Goal: Task Accomplishment & Management: Manage account settings

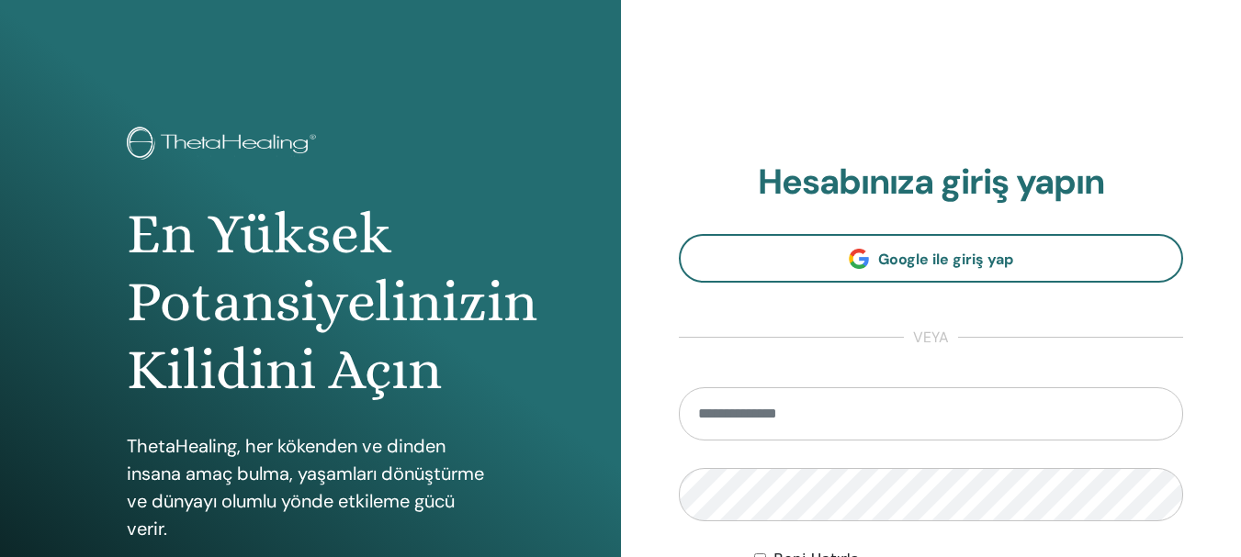
type input "**********"
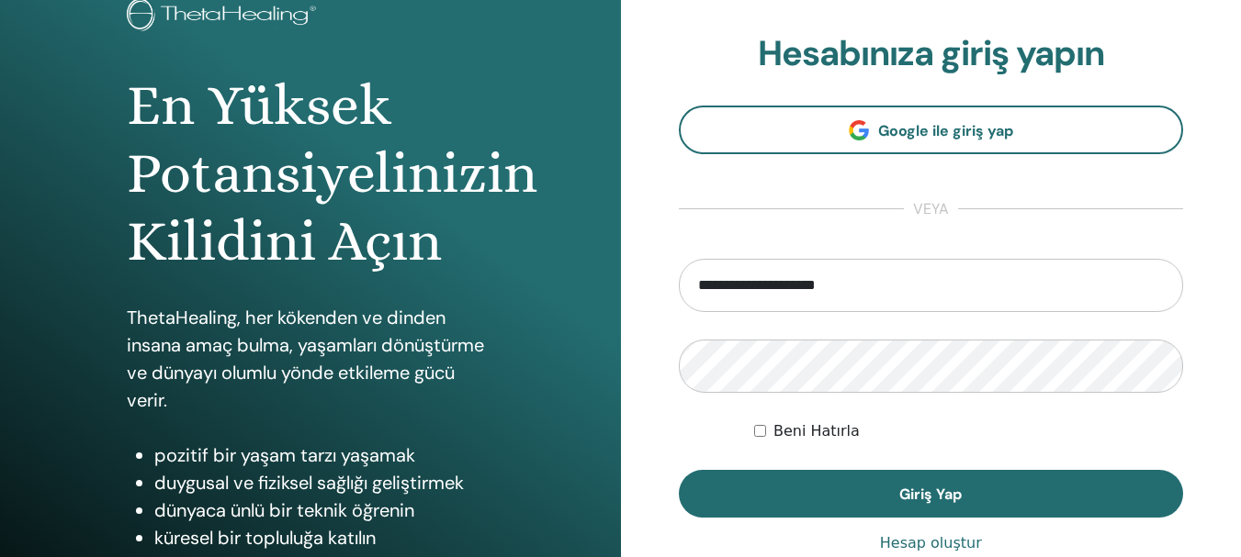
scroll to position [165, 0]
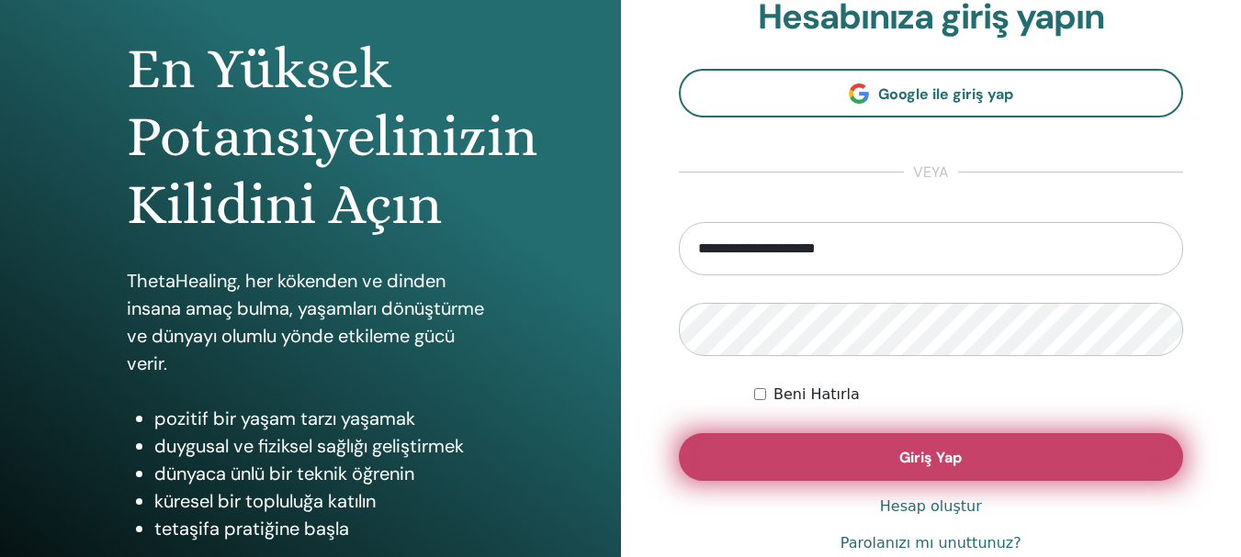
click at [952, 461] on span "Giriş Yap" at bounding box center [930, 457] width 62 height 19
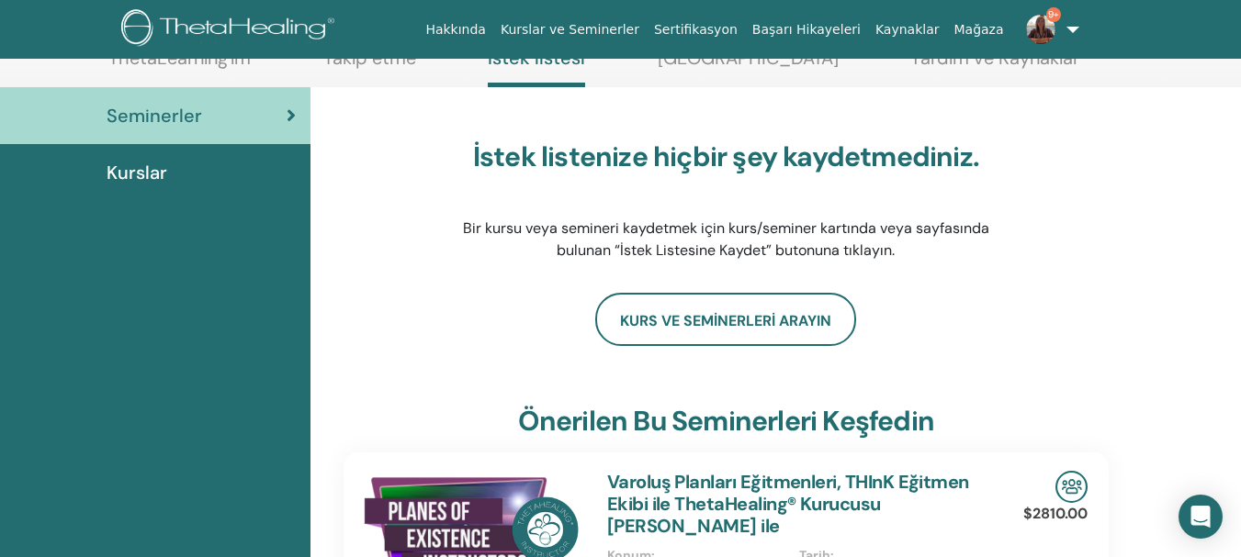
scroll to position [119, 0]
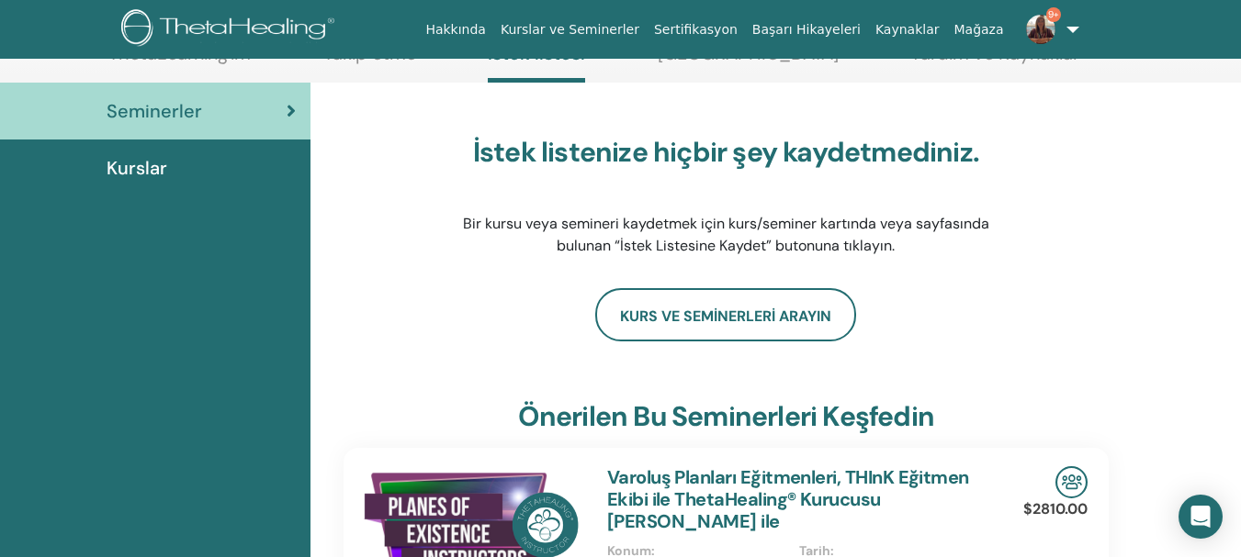
click at [1039, 32] on img at bounding box center [1040, 29] width 29 height 29
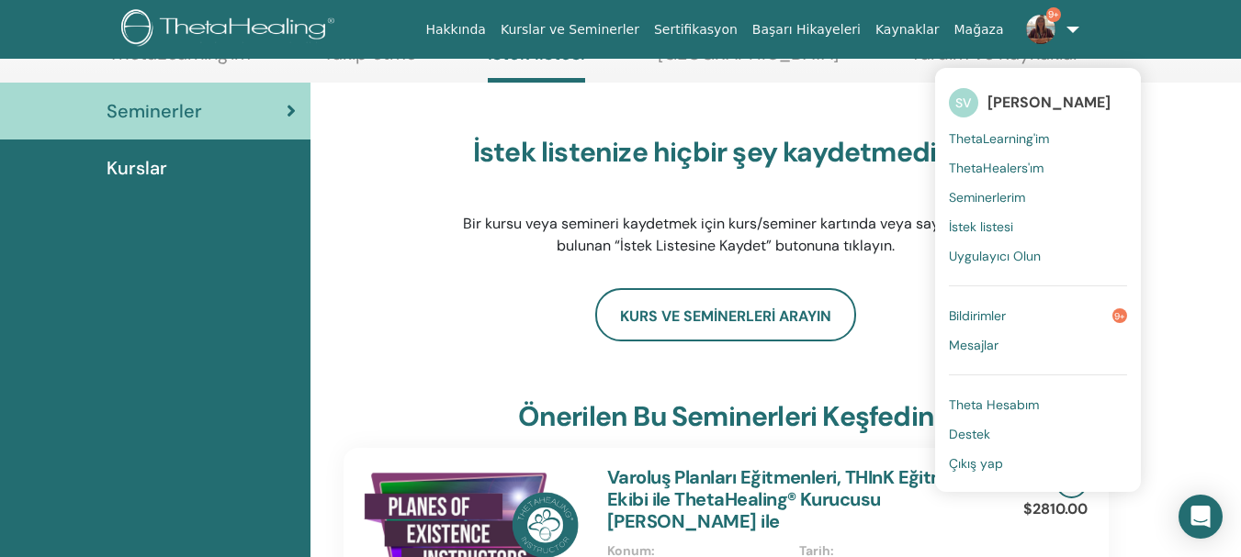
click at [1014, 197] on font "Seminerlerim" at bounding box center [987, 197] width 76 height 17
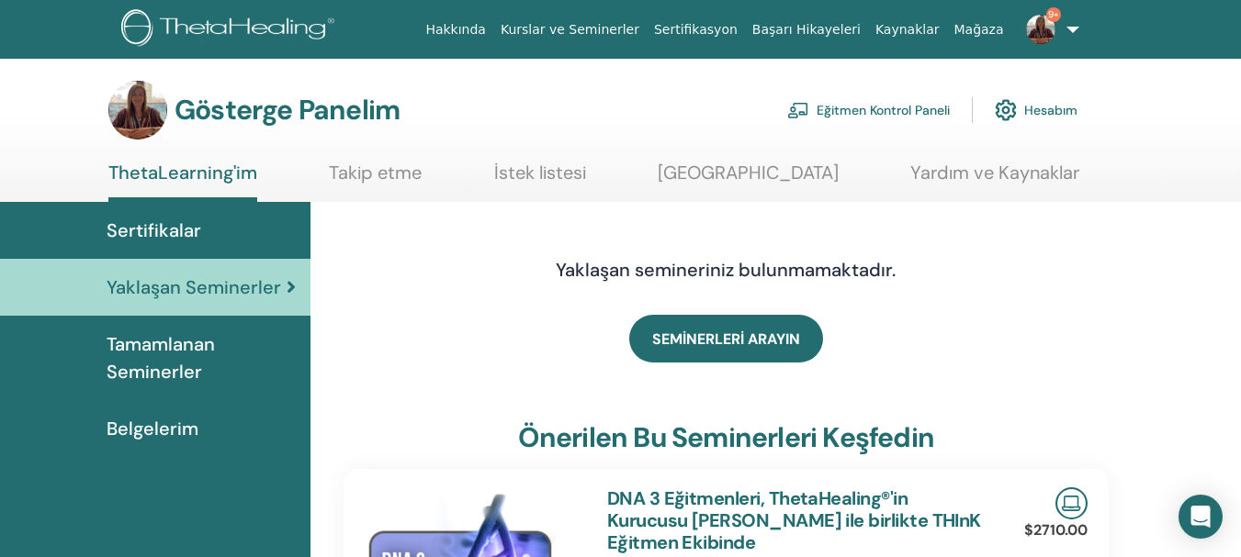
click at [916, 109] on font "Eğitmen Kontrol Paneli" at bounding box center [882, 111] width 133 height 17
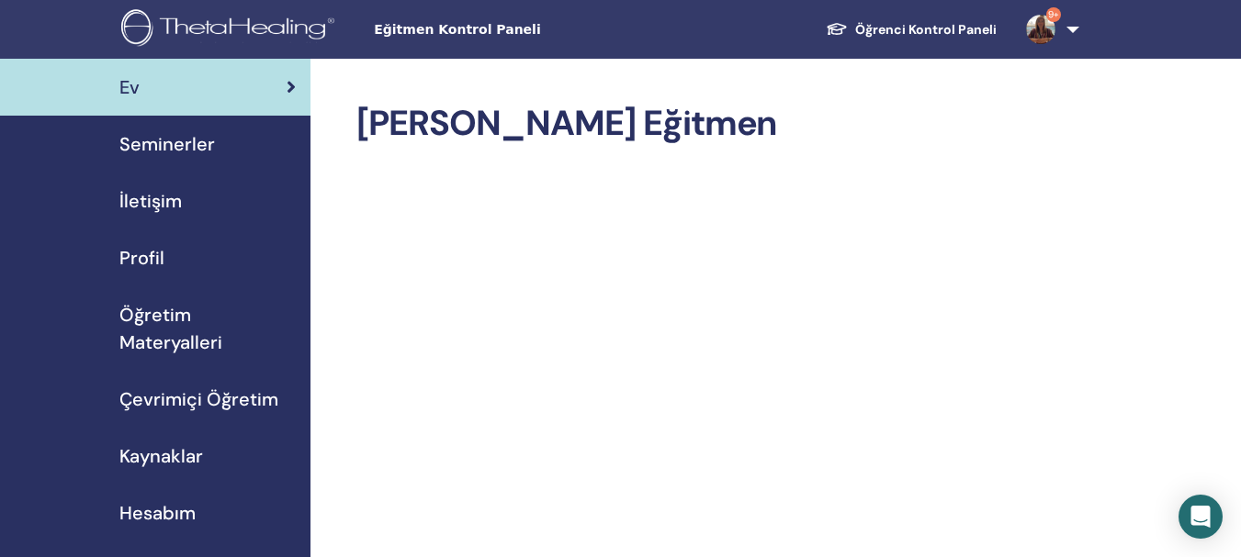
click at [148, 145] on font "Seminerler" at bounding box center [167, 144] width 96 height 24
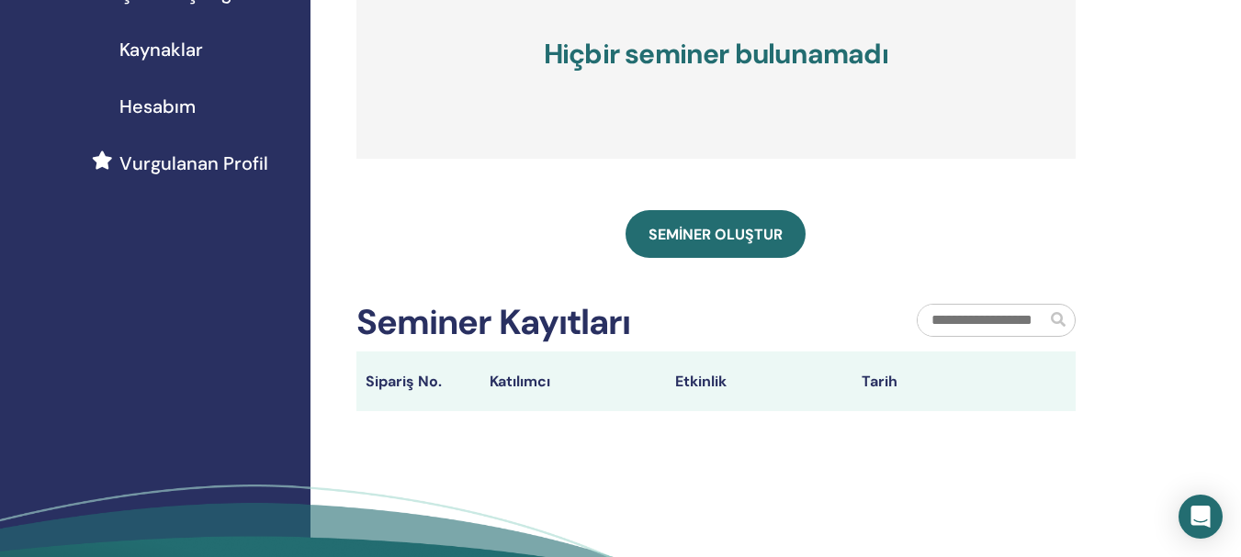
scroll to position [410, 0]
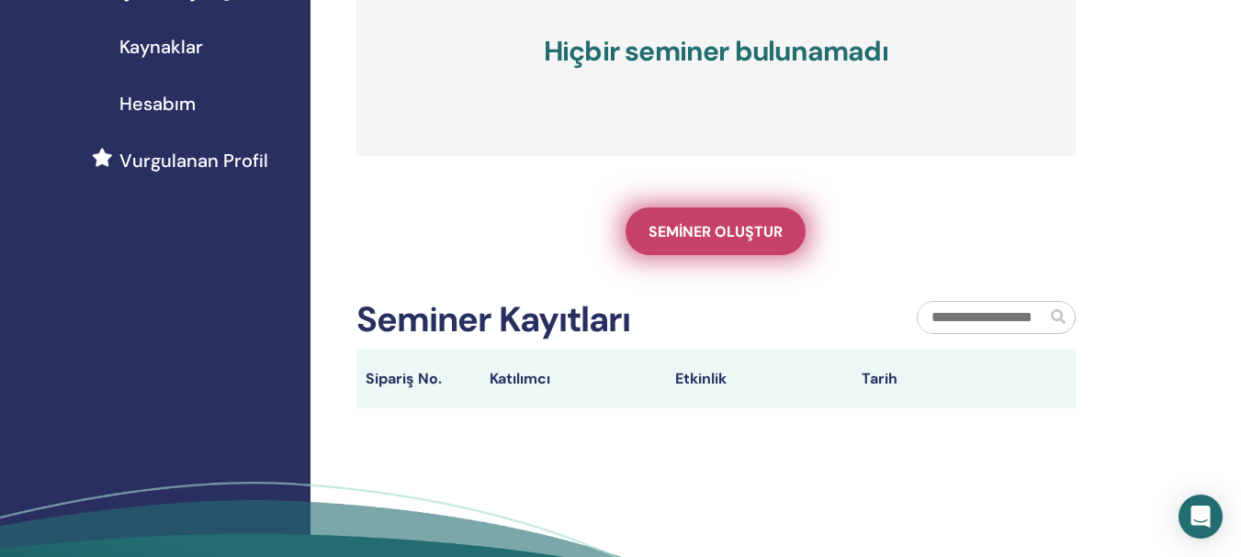
click at [713, 230] on font "Seminer oluştur" at bounding box center [715, 231] width 134 height 19
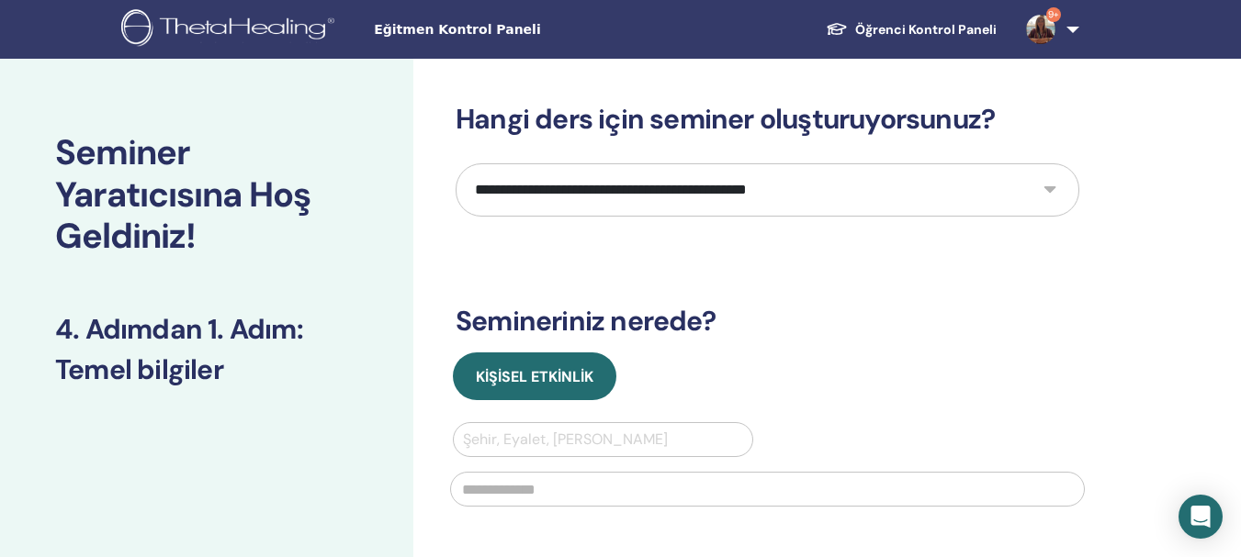
click at [1051, 187] on select "**********" at bounding box center [768, 189] width 624 height 53
select select "*"
click at [456, 163] on select "**********" at bounding box center [768, 189] width 624 height 53
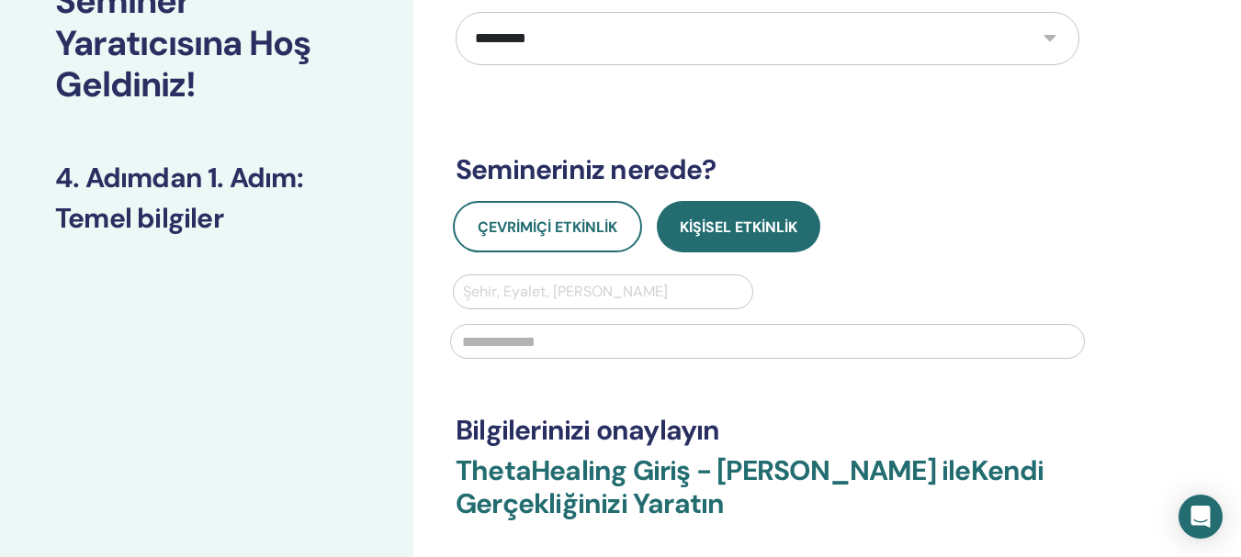
scroll to position [167, 0]
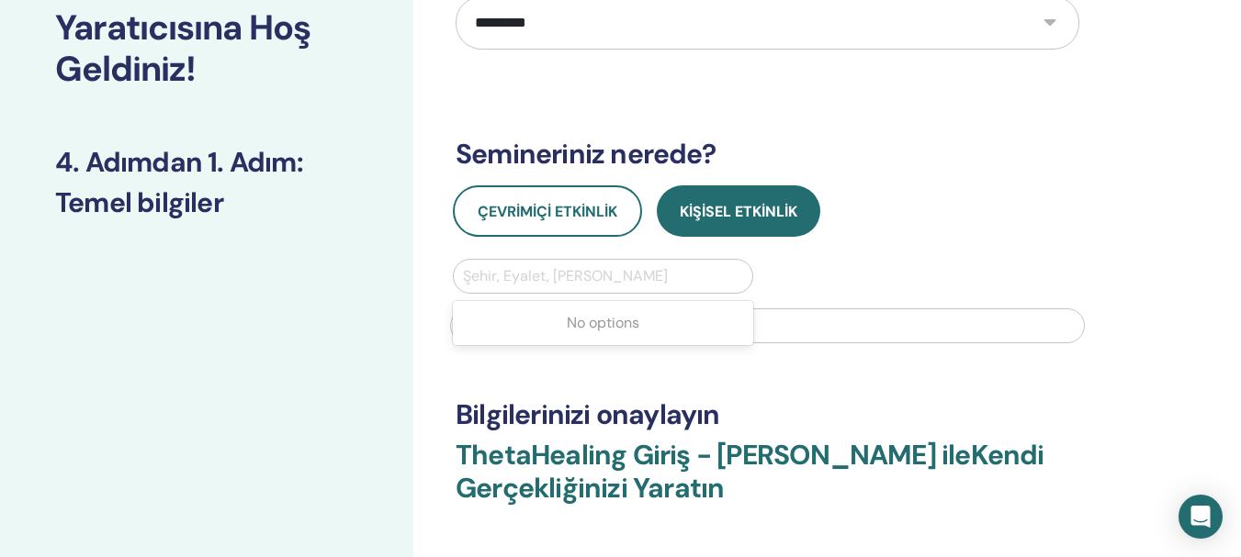
click at [637, 273] on div at bounding box center [603, 277] width 280 height 26
type input "******"
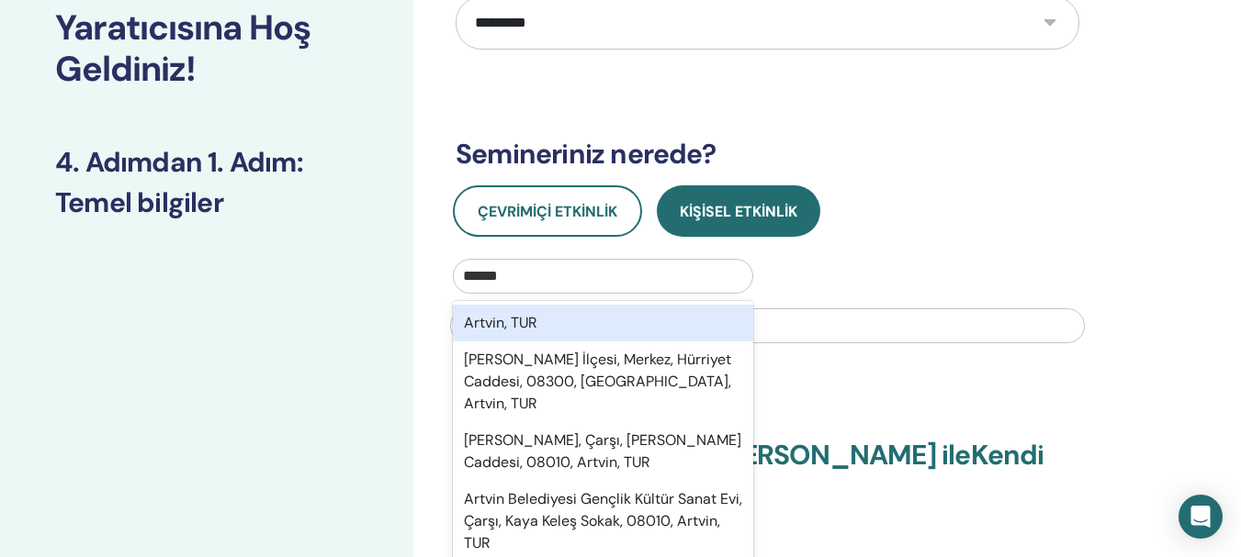
click at [522, 318] on font "Artvin, TUR" at bounding box center [500, 322] width 73 height 19
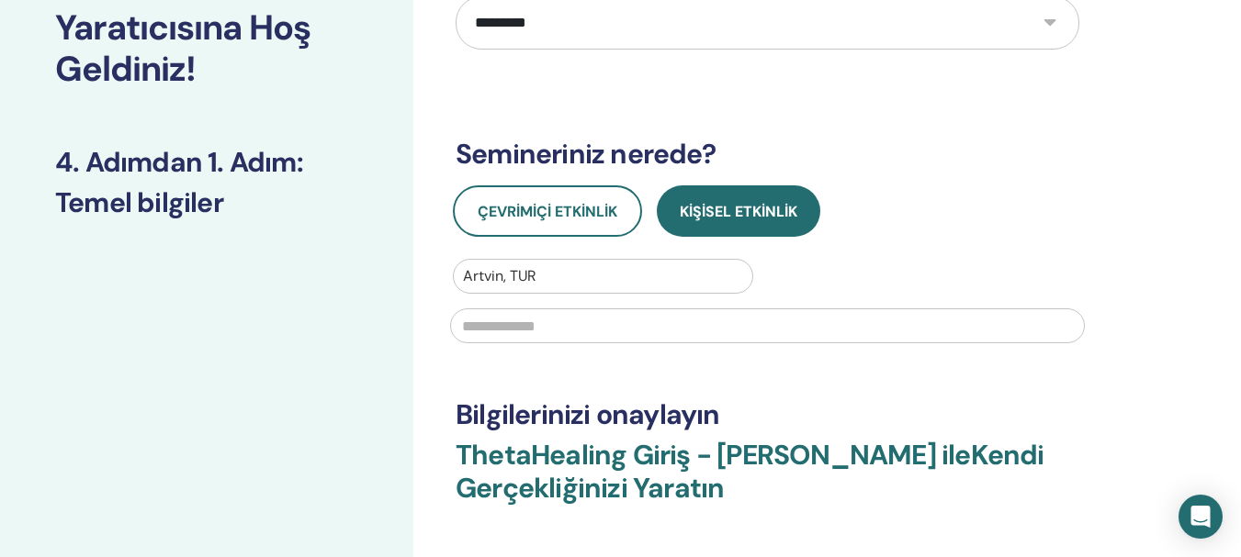
click at [628, 329] on input "text" at bounding box center [767, 326] width 635 height 35
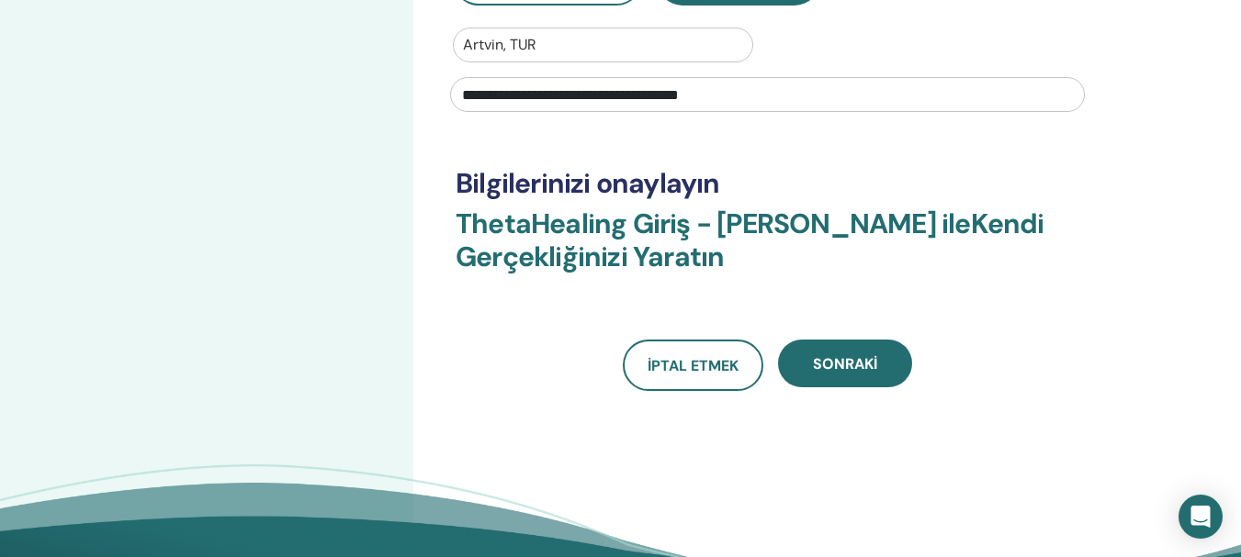
scroll to position [411, 0]
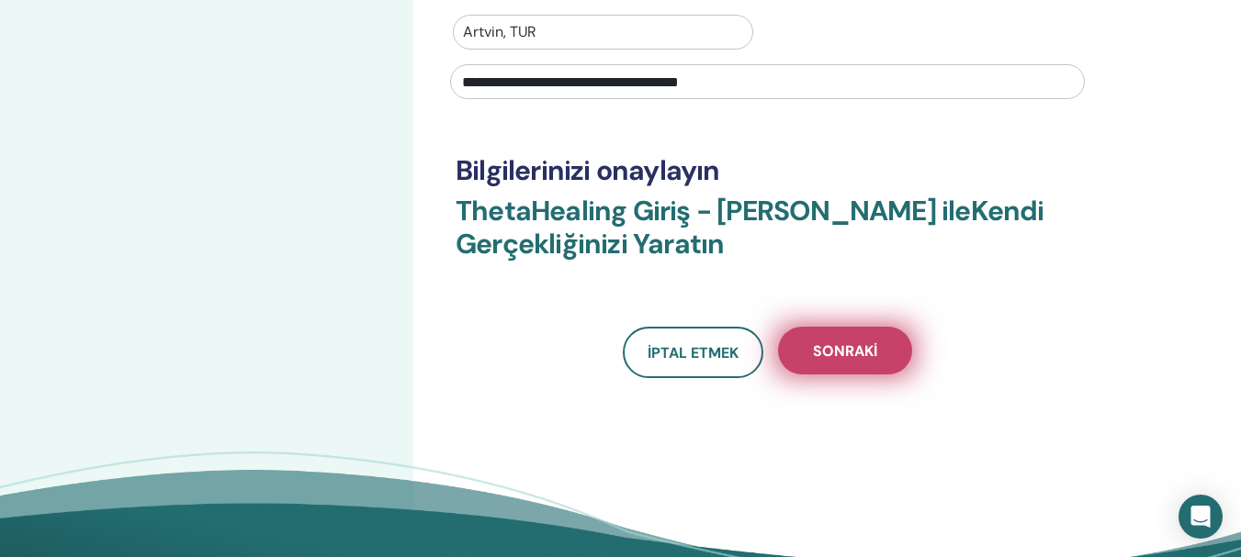
type input "**********"
click at [864, 354] on font "Sonraki" at bounding box center [845, 351] width 64 height 19
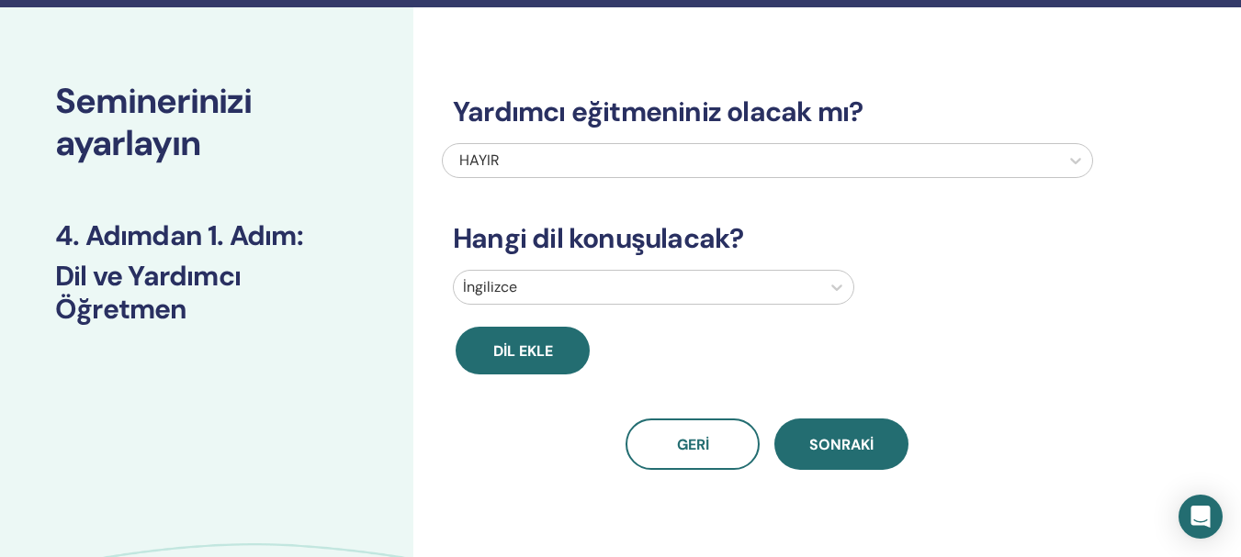
scroll to position [0, 0]
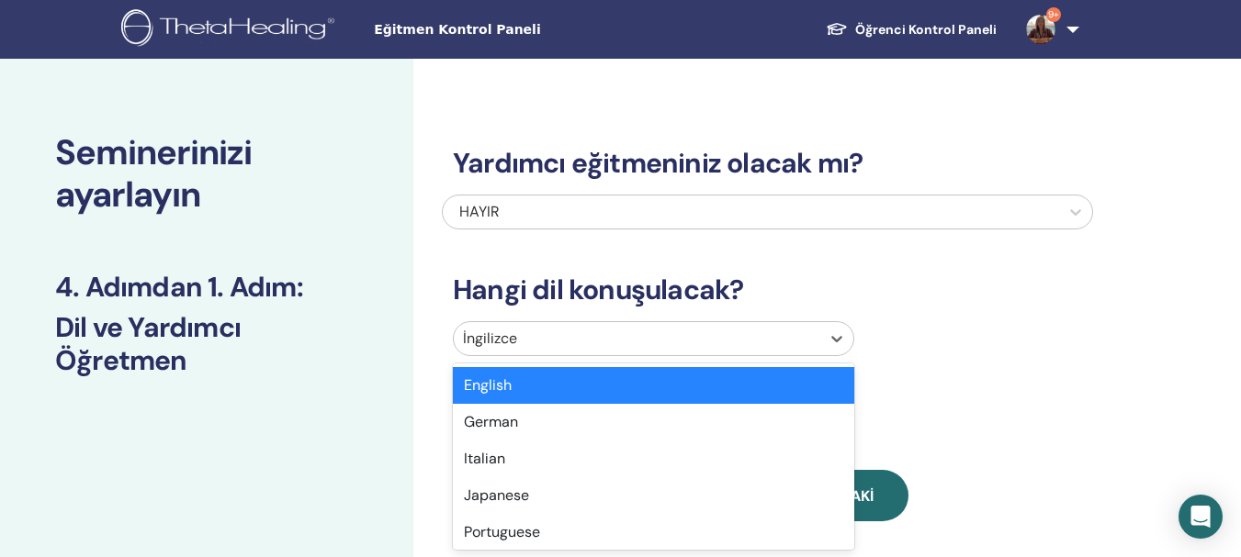
click at [550, 336] on div at bounding box center [637, 339] width 348 height 26
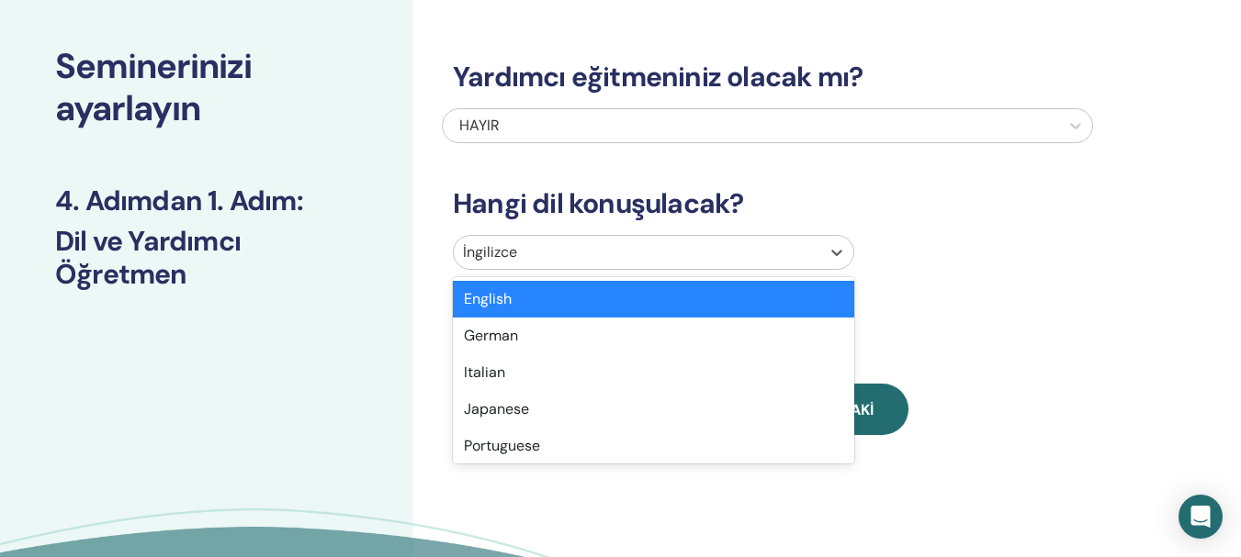
scroll to position [89, 0]
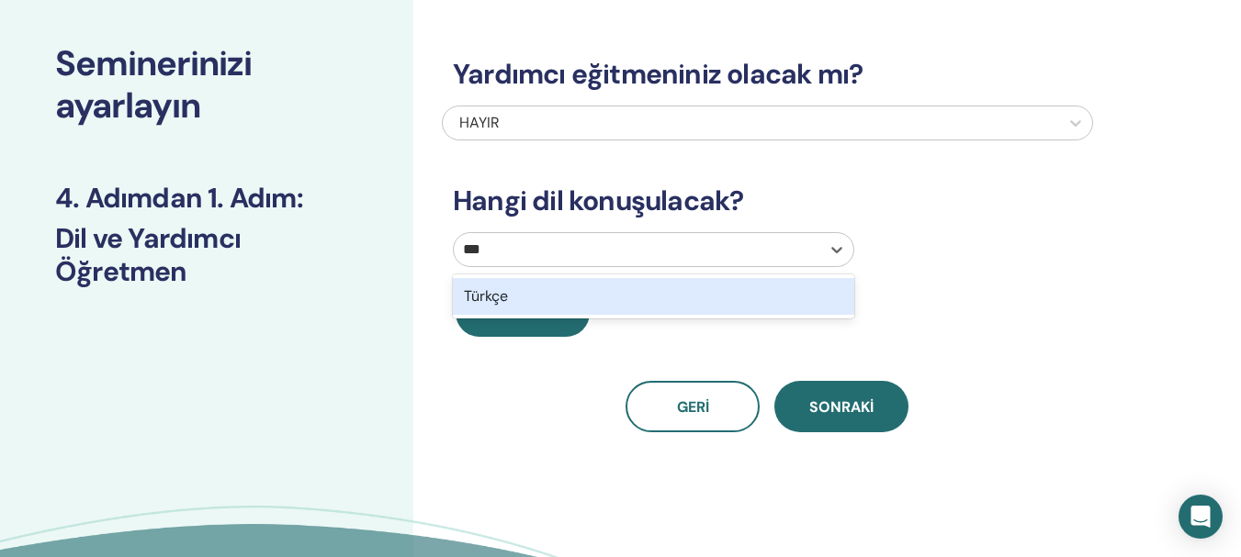
type input "****"
click at [496, 299] on font "Türkçe" at bounding box center [486, 296] width 44 height 19
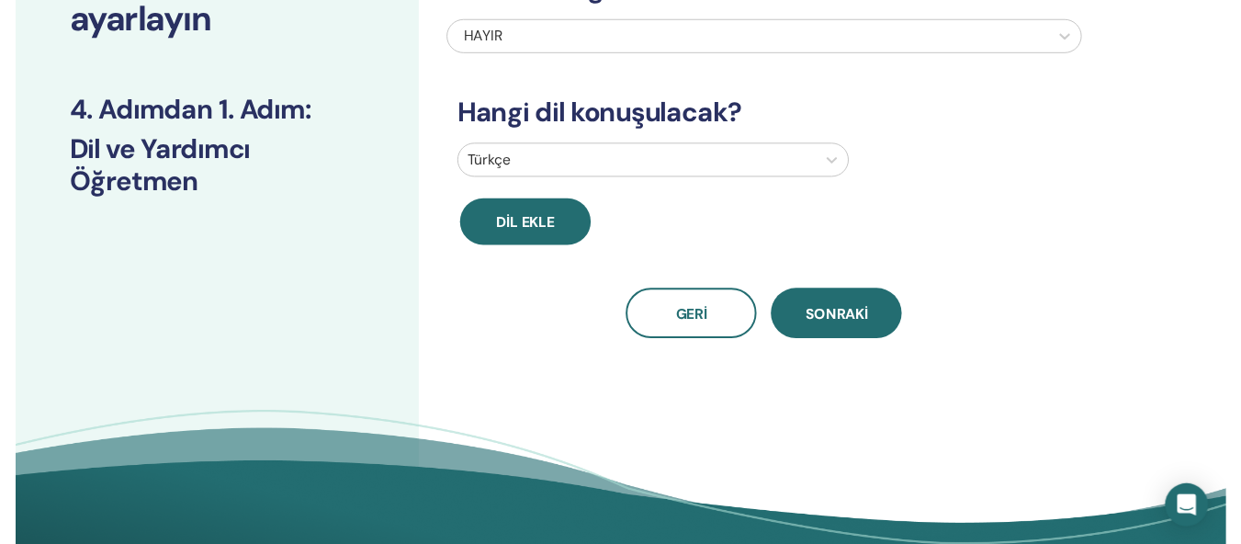
scroll to position [190, 0]
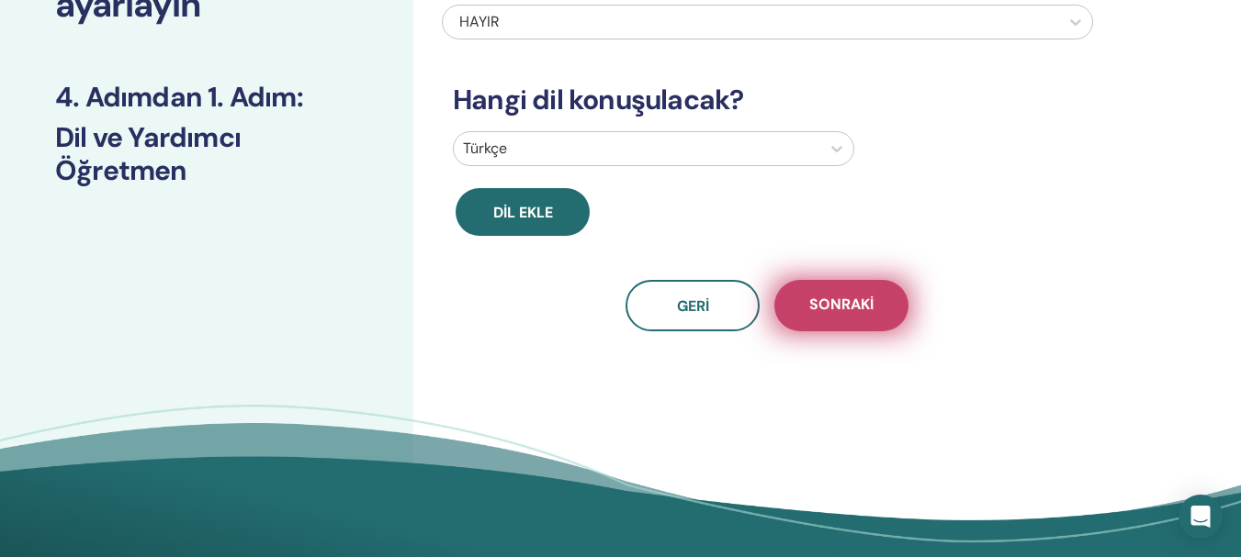
click at [845, 309] on font "Sonraki" at bounding box center [841, 304] width 64 height 19
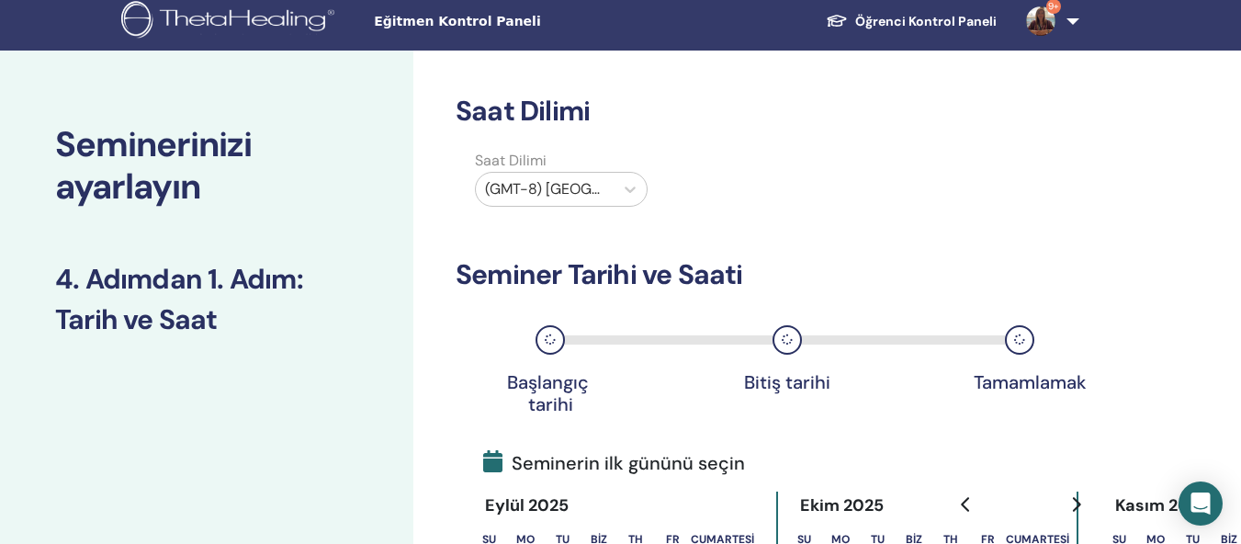
scroll to position [0, 0]
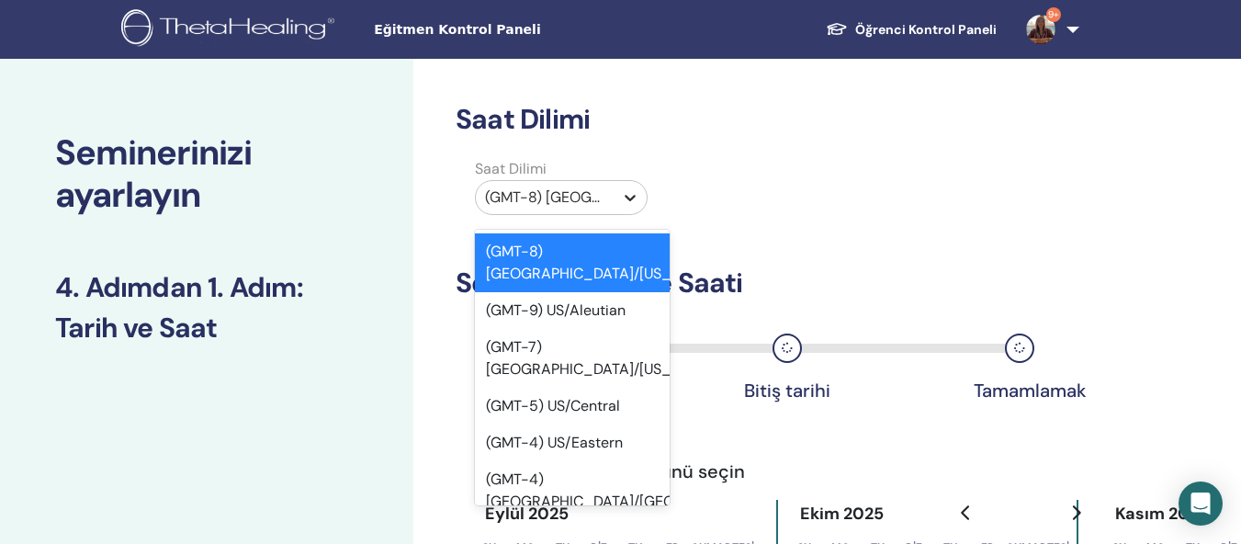
click at [627, 196] on icon at bounding box center [630, 197] width 18 height 18
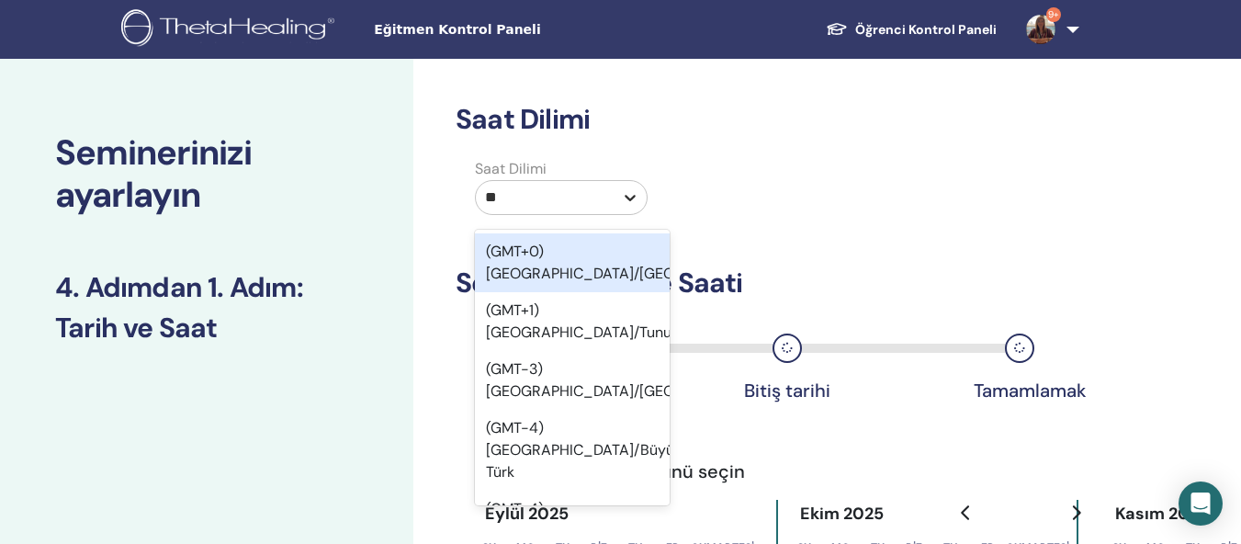
type input "***"
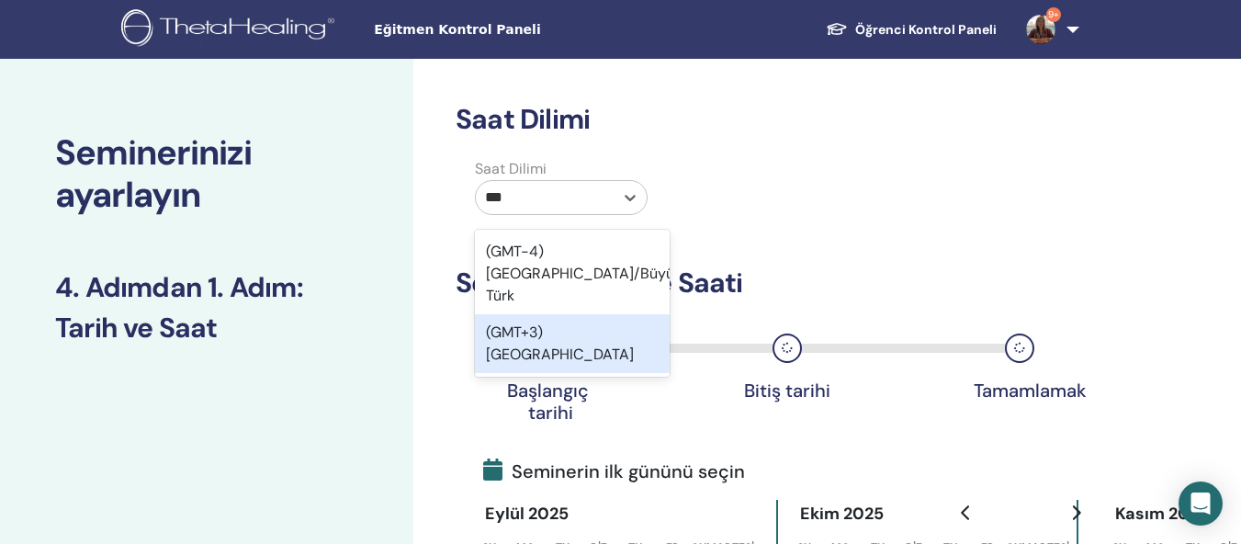
click at [550, 322] on font "(GMT+3) Türkiye" at bounding box center [560, 342] width 148 height 41
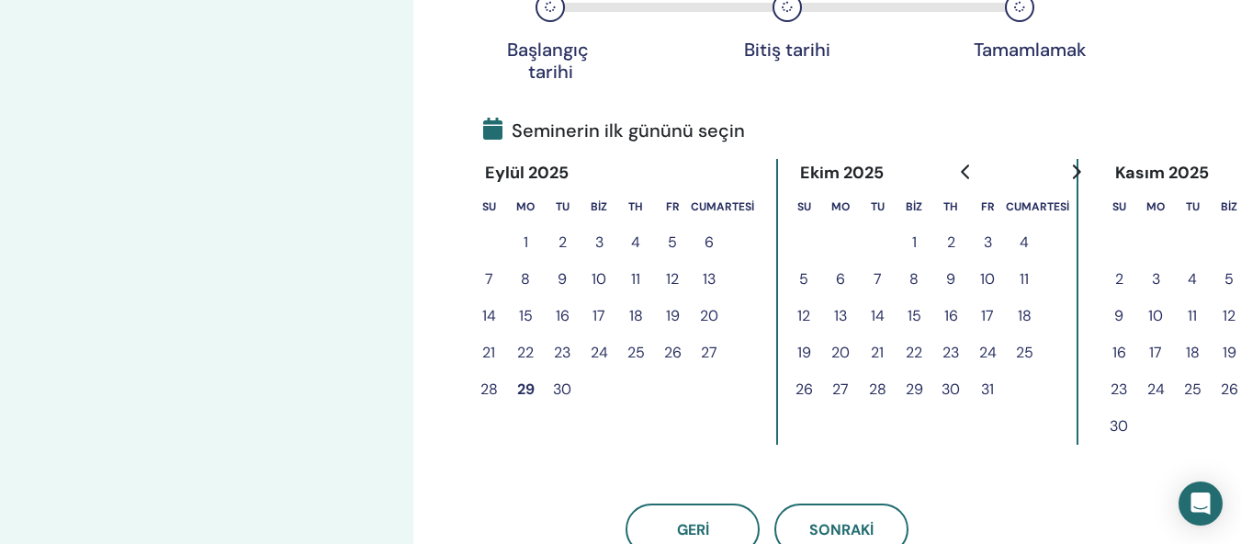
scroll to position [343, 0]
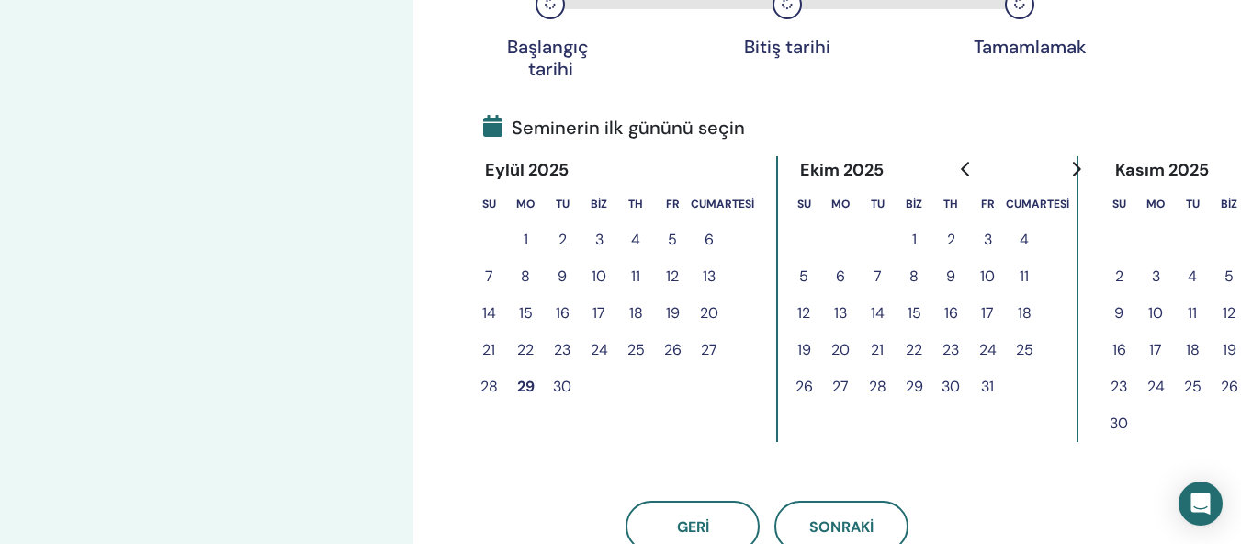
click at [952, 242] on font "2" at bounding box center [951, 239] width 8 height 19
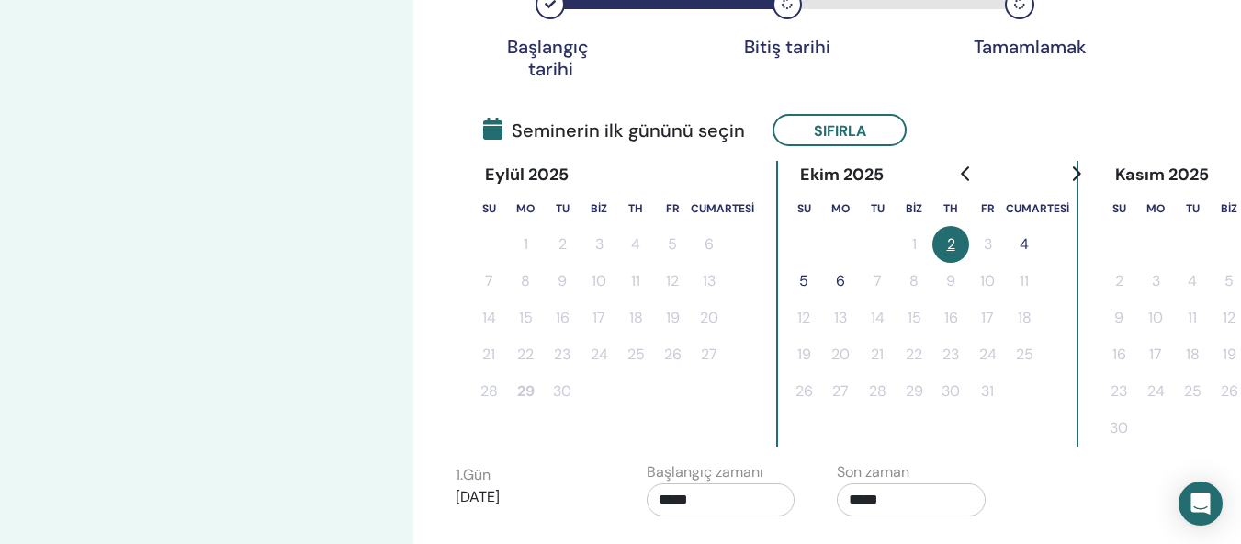
click at [1022, 239] on font "4" at bounding box center [1023, 243] width 9 height 19
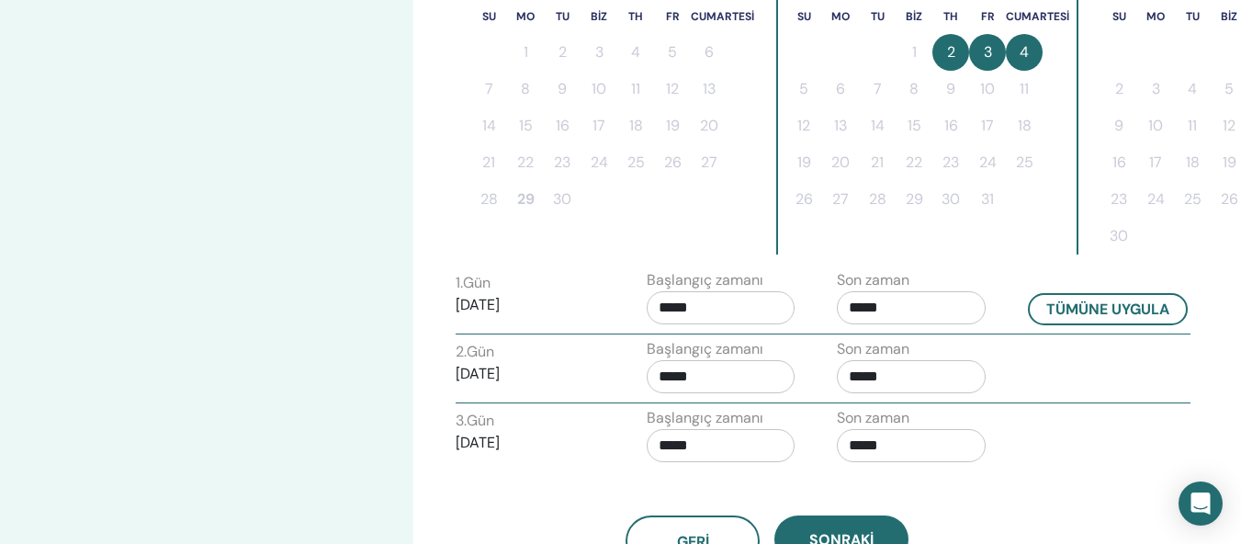
scroll to position [561, 0]
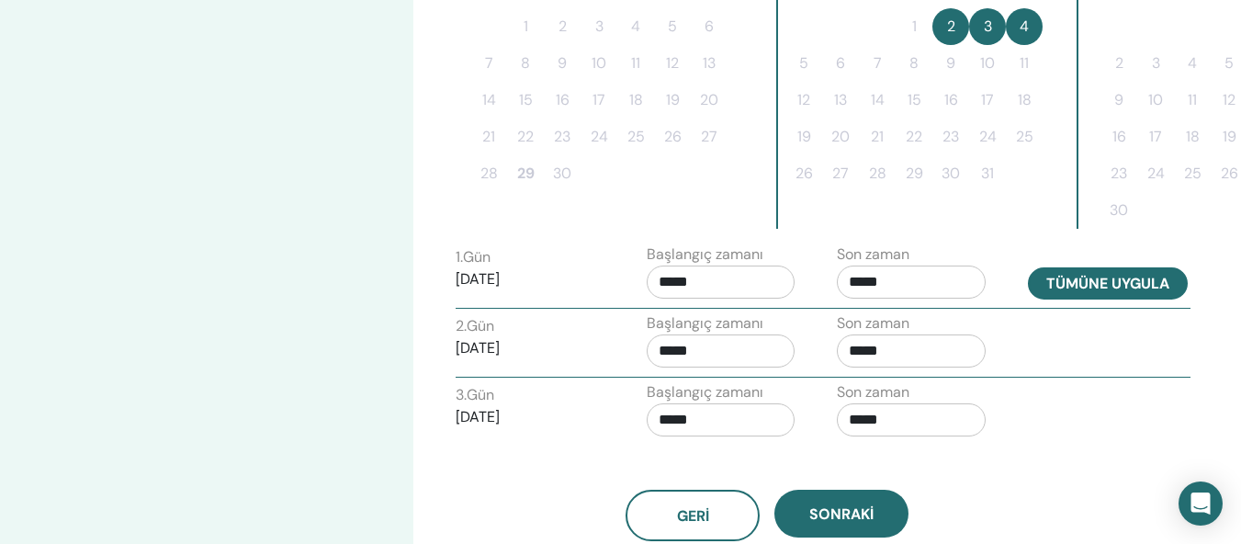
click at [1120, 279] on font "Tümüne uygula" at bounding box center [1107, 284] width 123 height 19
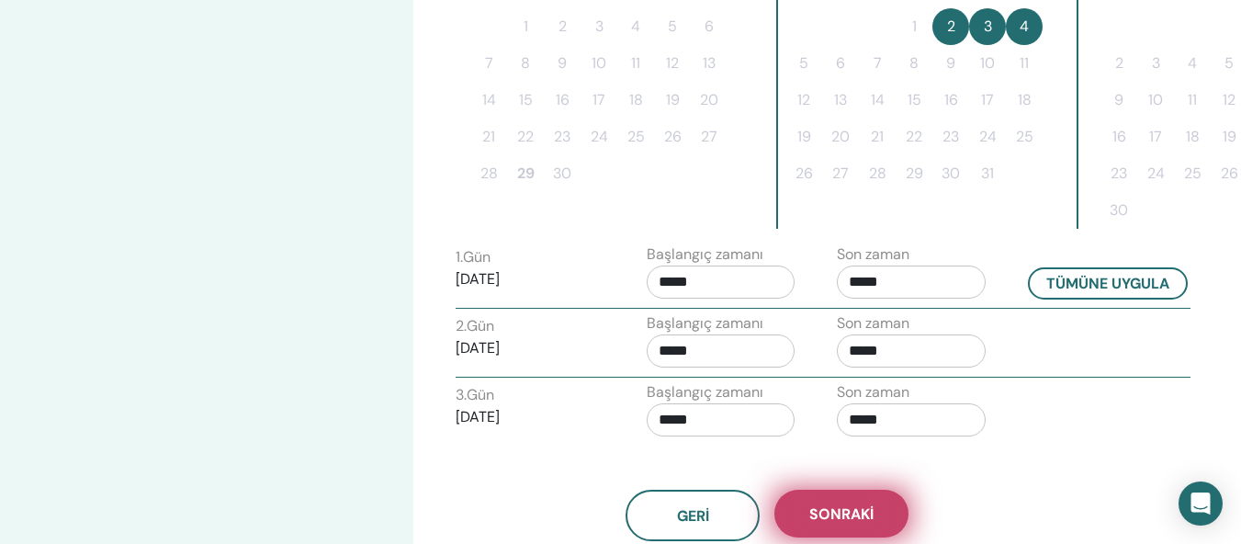
click at [847, 512] on font "Sonraki" at bounding box center [841, 513] width 64 height 19
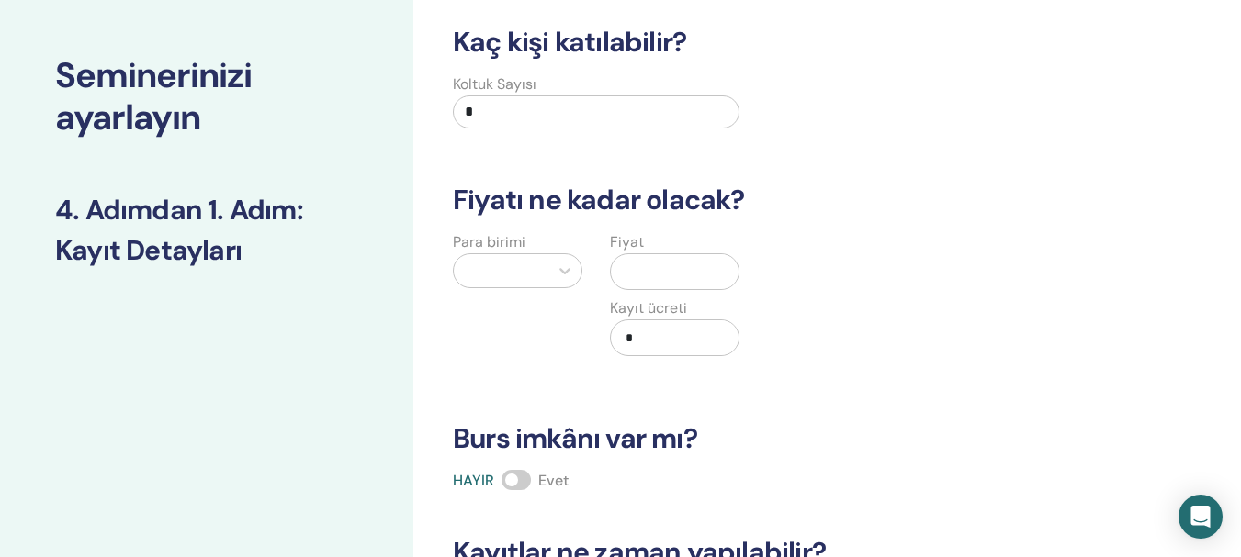
scroll to position [14, 0]
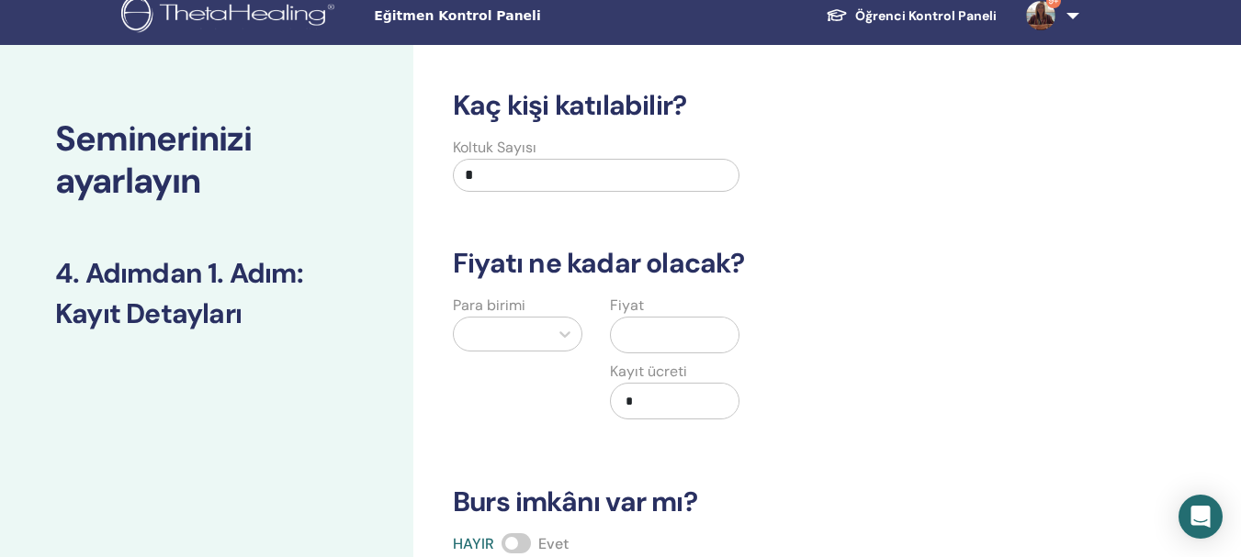
click at [479, 168] on input "*" at bounding box center [596, 175] width 287 height 33
type input "*"
click at [569, 332] on icon at bounding box center [565, 334] width 18 height 18
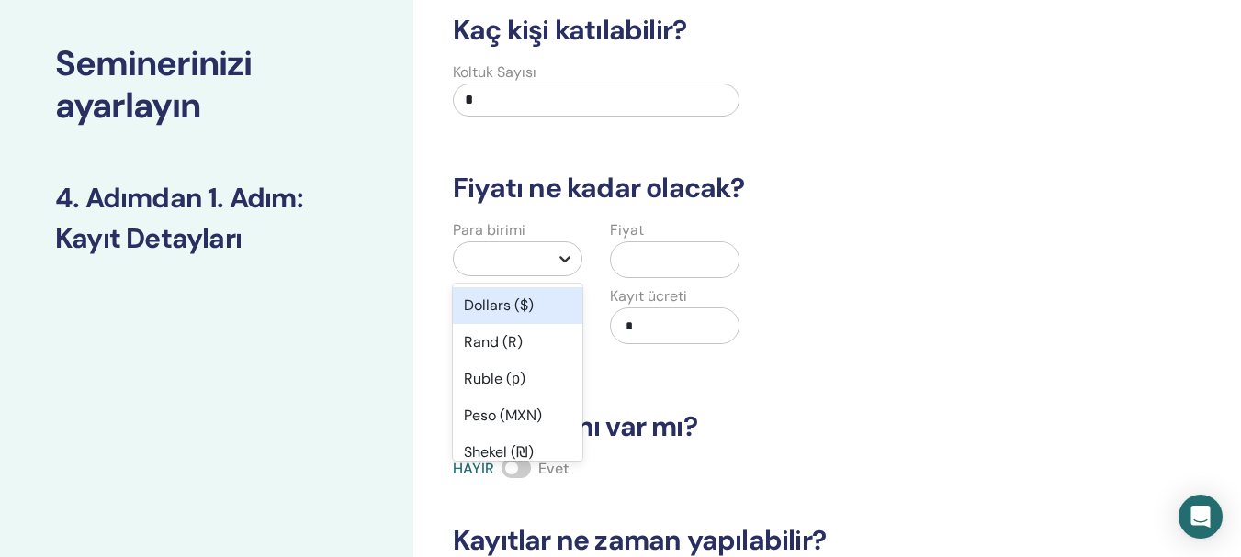
scroll to position [98, 0]
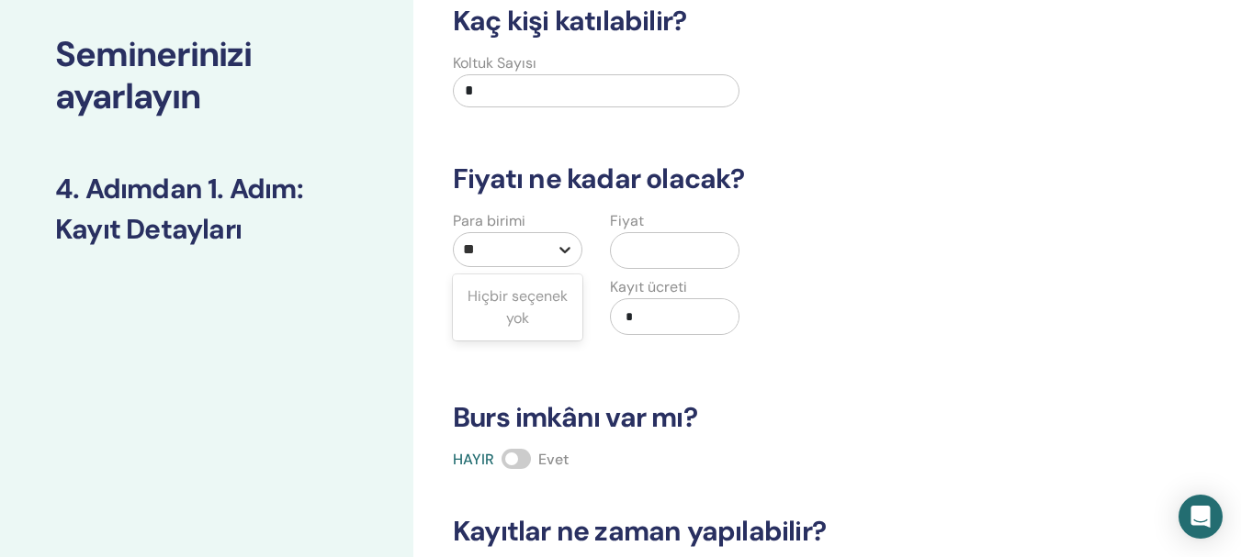
type input "*"
type input "***"
click at [511, 298] on font "Türk Lirası (₺)" at bounding box center [511, 296] width 95 height 19
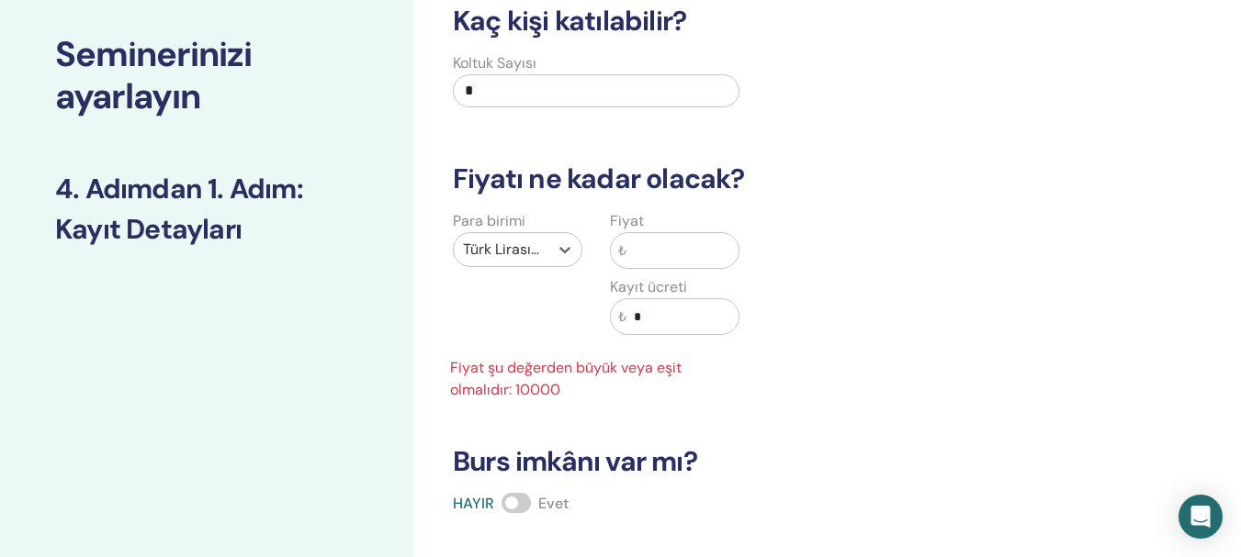
click at [674, 250] on input "text" at bounding box center [682, 250] width 112 height 35
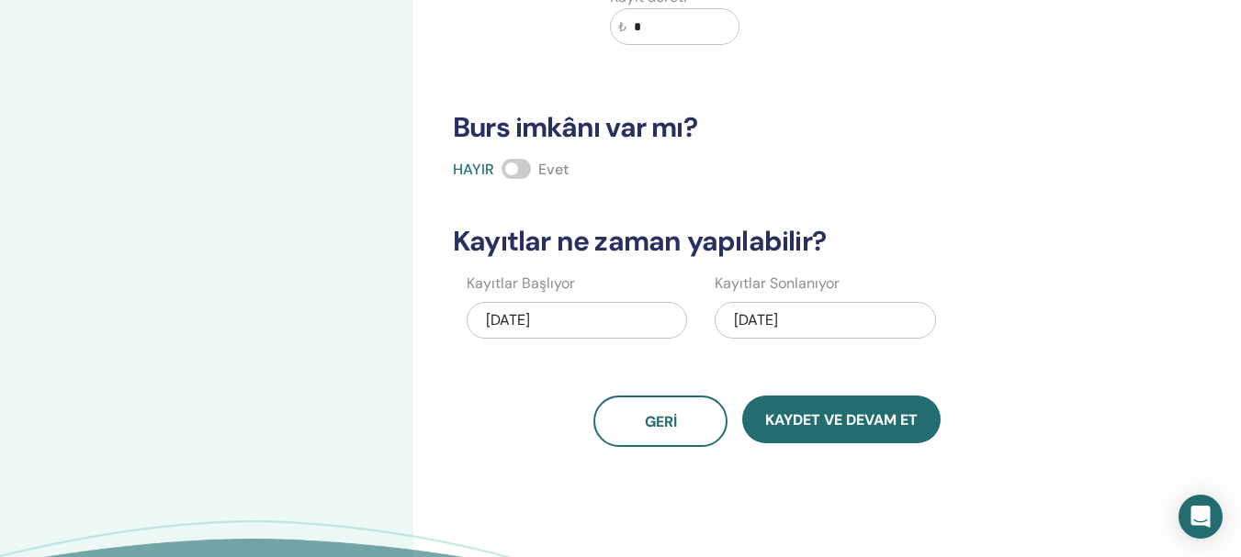
scroll to position [404, 0]
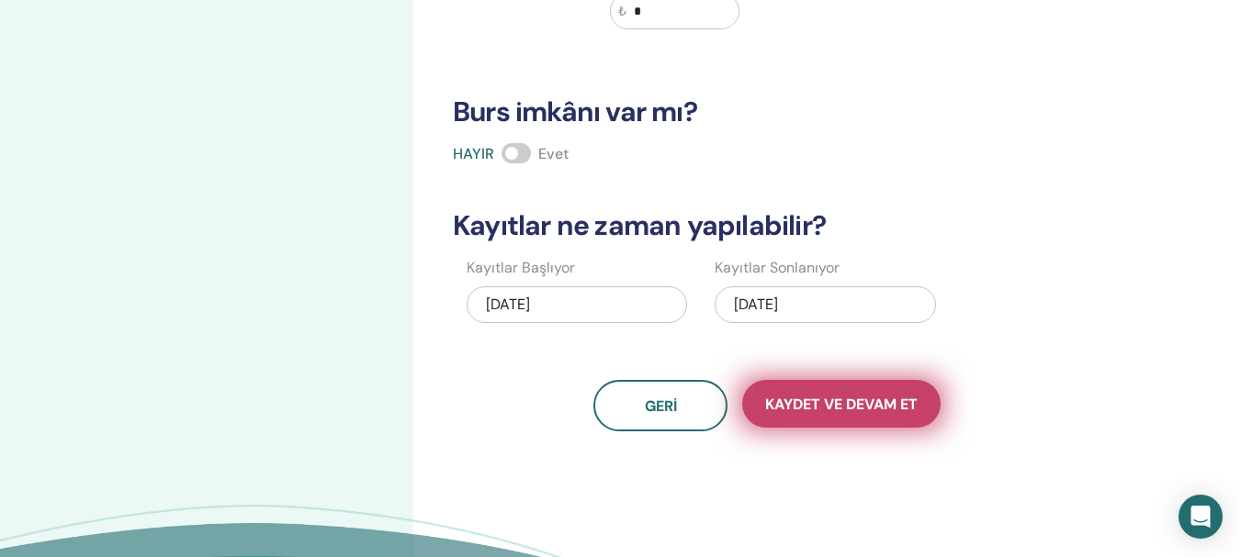
type input "*****"
click at [906, 408] on font "Kaydet ve Devam Et" at bounding box center [841, 404] width 152 height 19
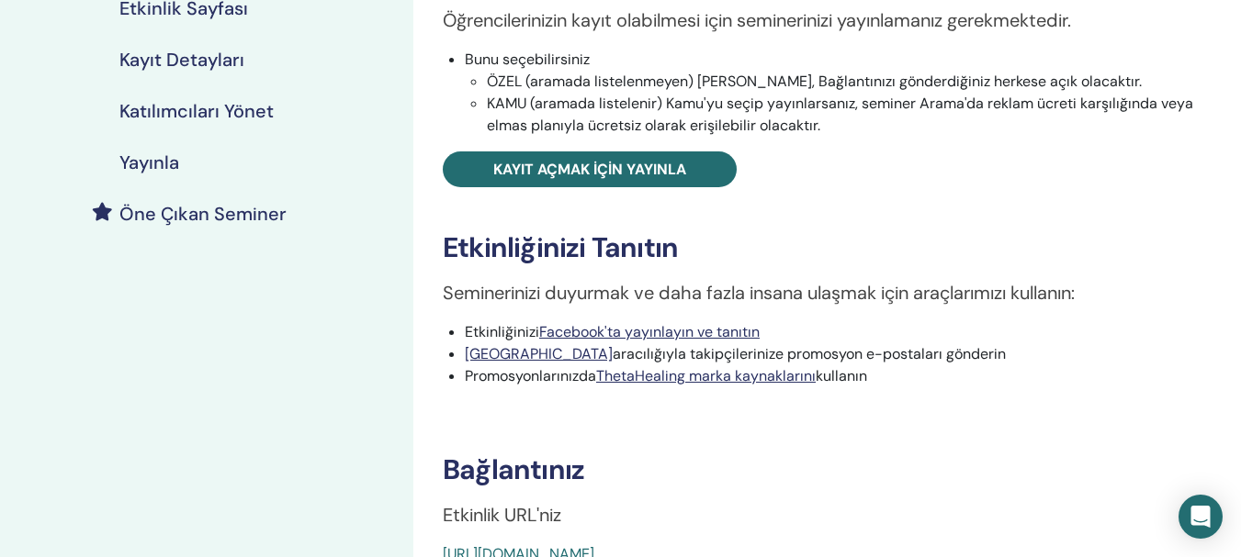
scroll to position [342, 0]
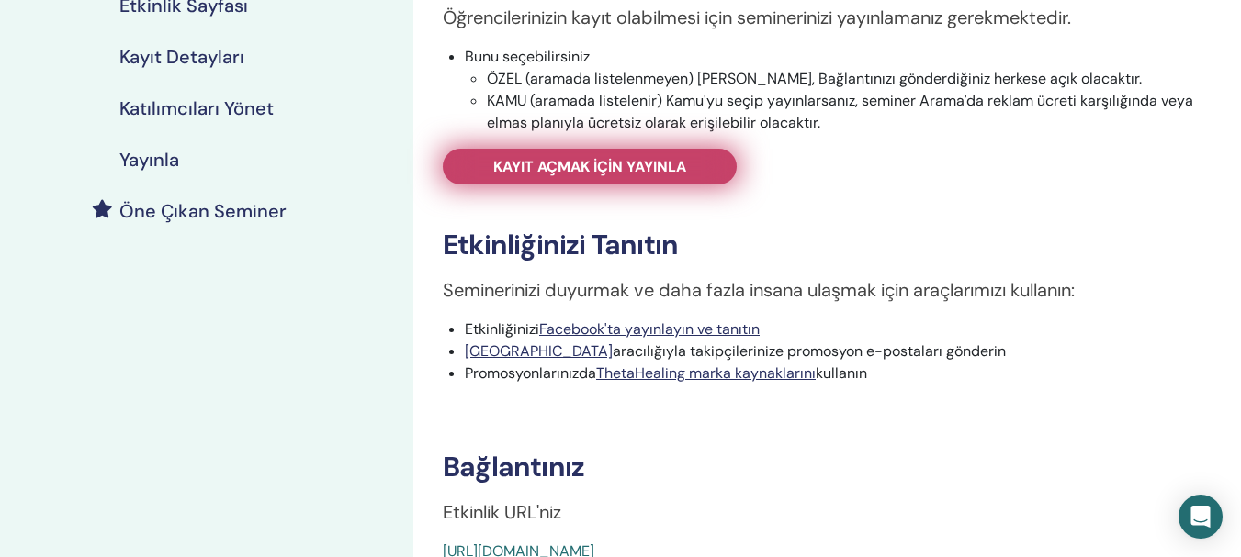
click at [651, 164] on font "Kayıt açmak için yayınla" at bounding box center [589, 166] width 193 height 19
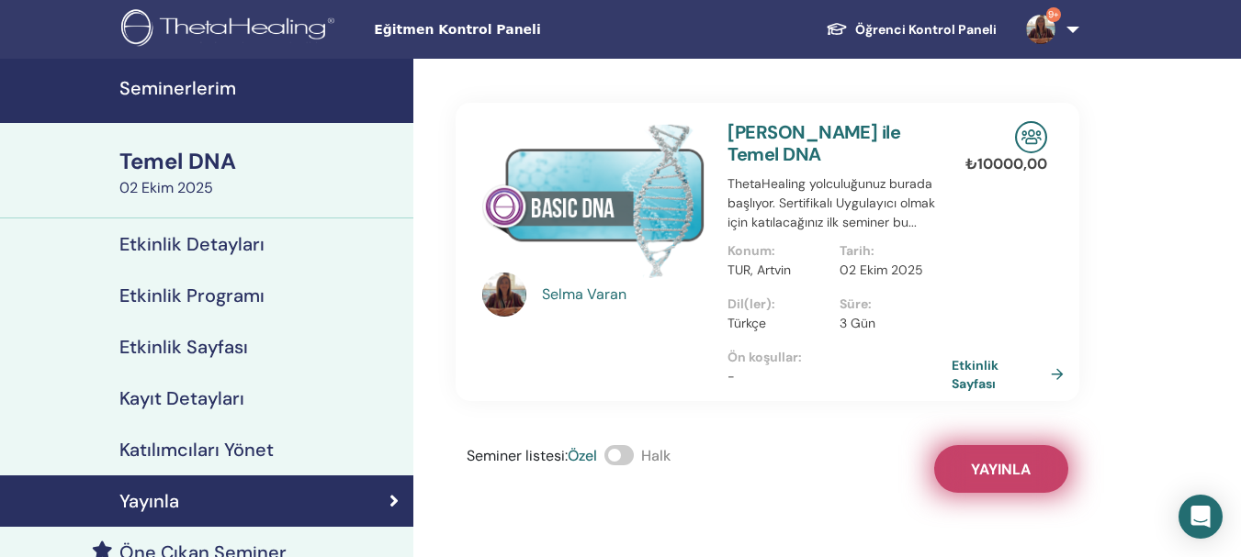
click at [1003, 474] on font "Yayınla" at bounding box center [1001, 469] width 60 height 19
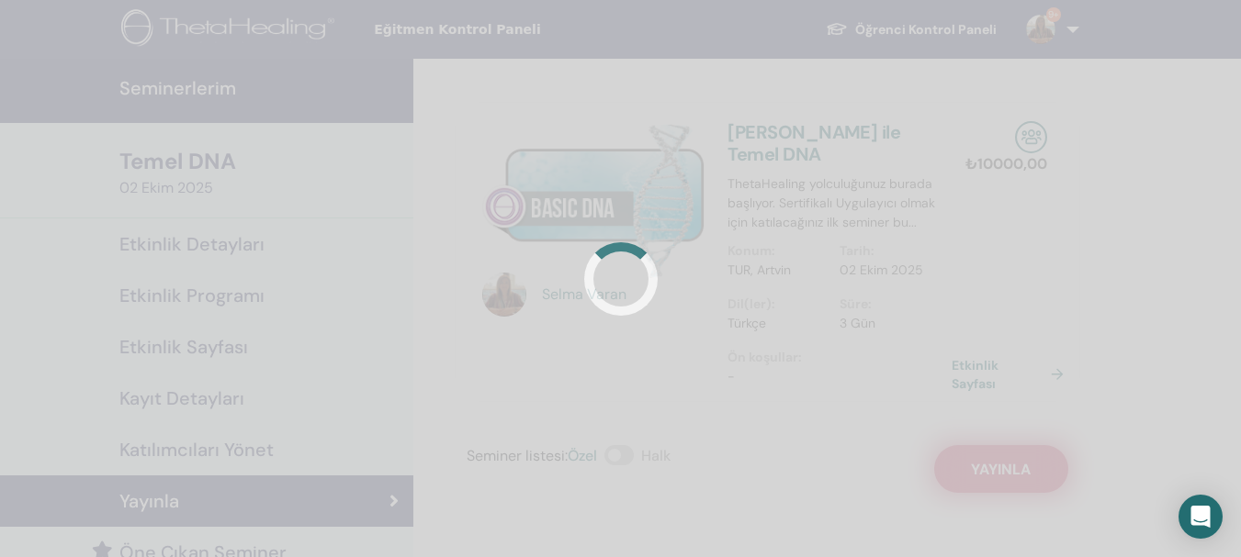
click at [1003, 474] on div at bounding box center [620, 278] width 1241 height 557
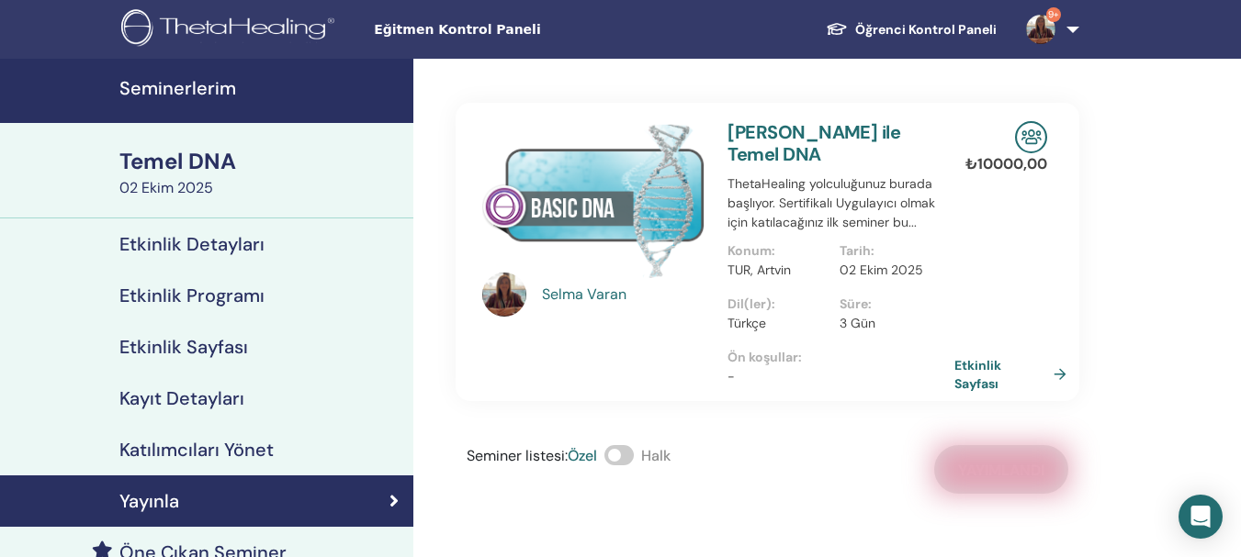
click at [1067, 372] on link "Etkinlik Sayfası" at bounding box center [1013, 374] width 119 height 36
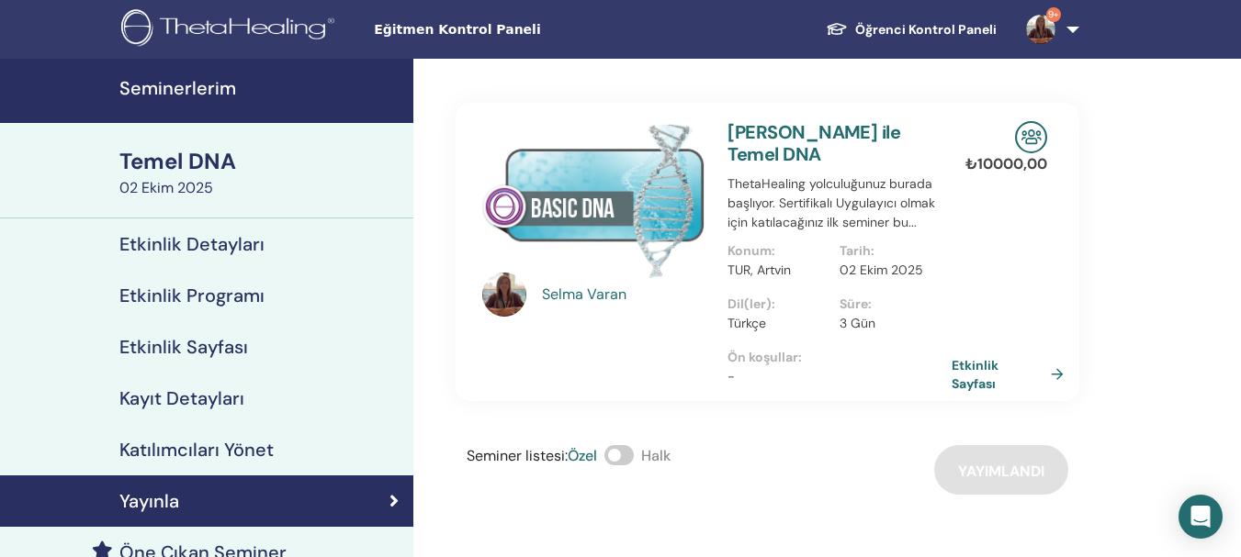
click at [388, 504] on div "Yayınla" at bounding box center [207, 501] width 384 height 22
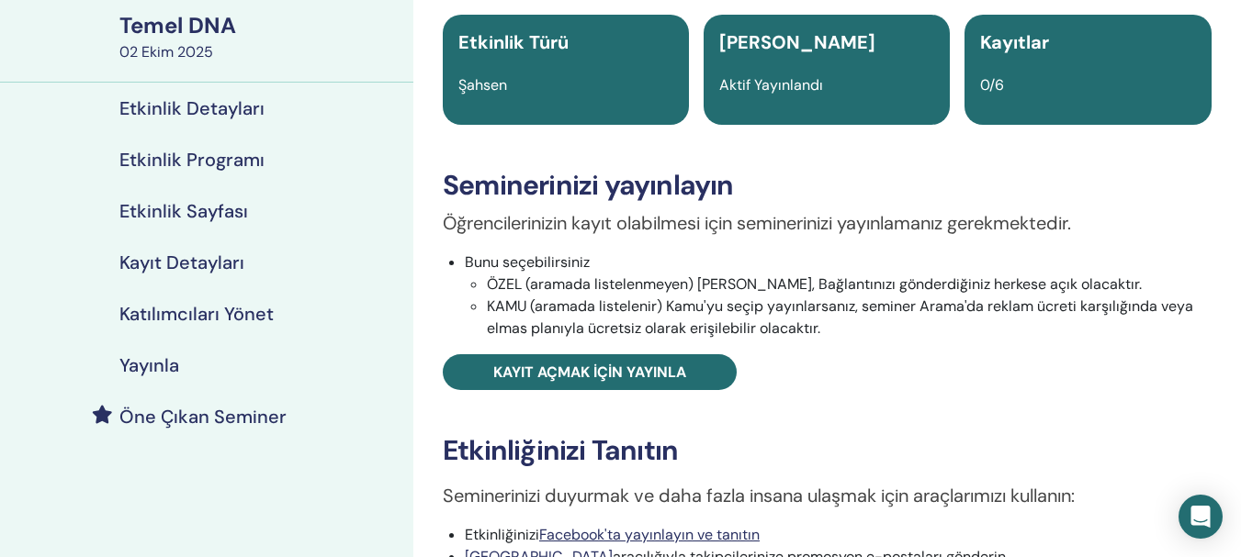
scroll to position [122, 0]
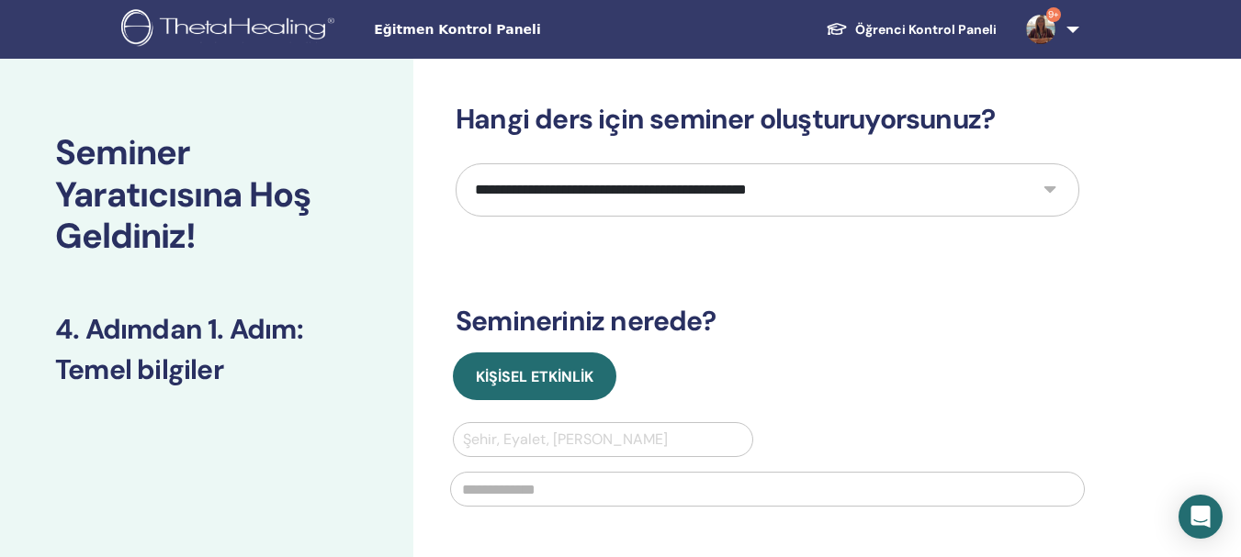
scroll to position [404, 0]
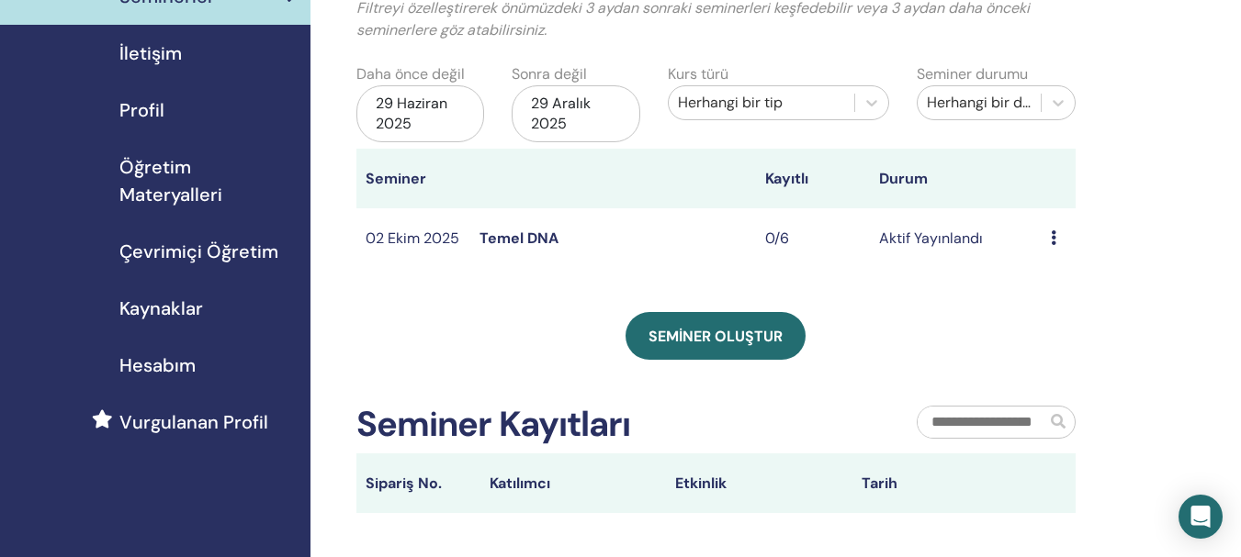
scroll to position [151, 0]
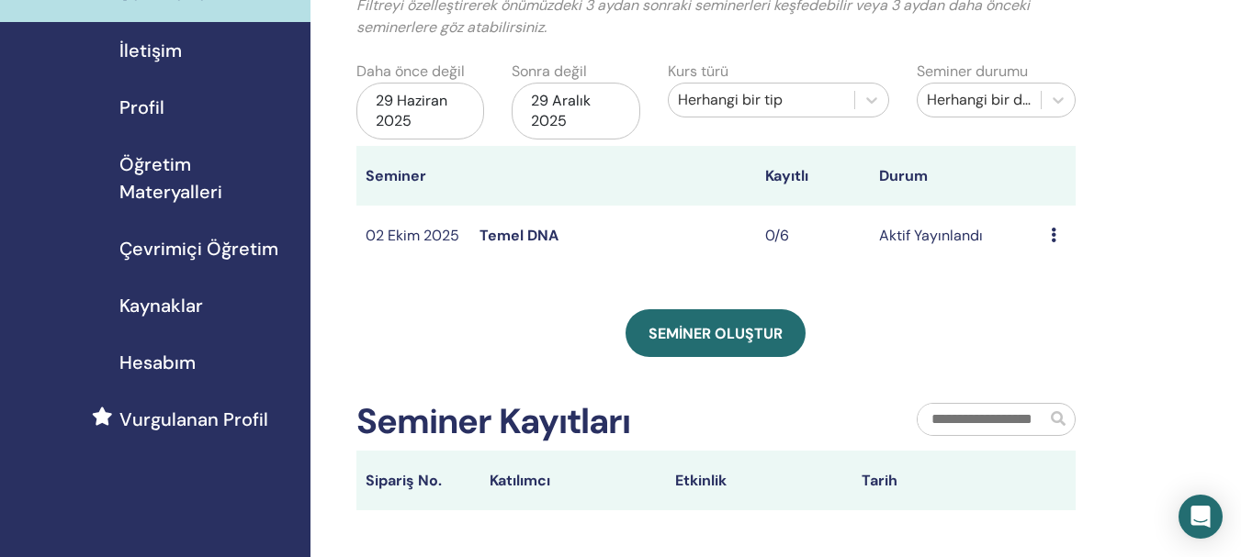
click at [195, 365] on font "Hesabım" at bounding box center [157, 363] width 76 height 24
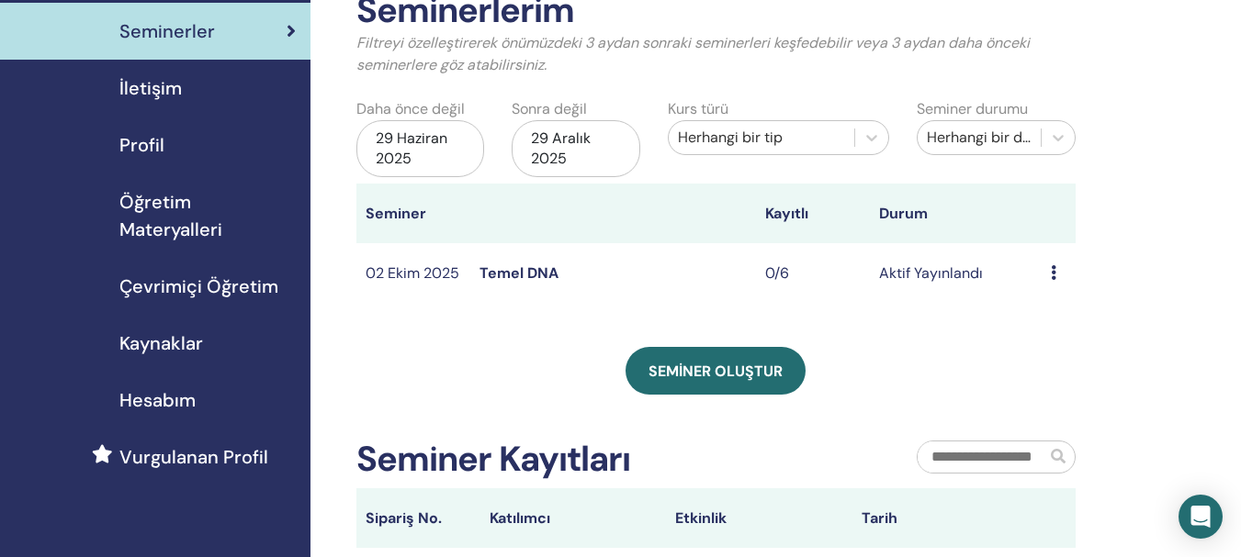
scroll to position [137, 0]
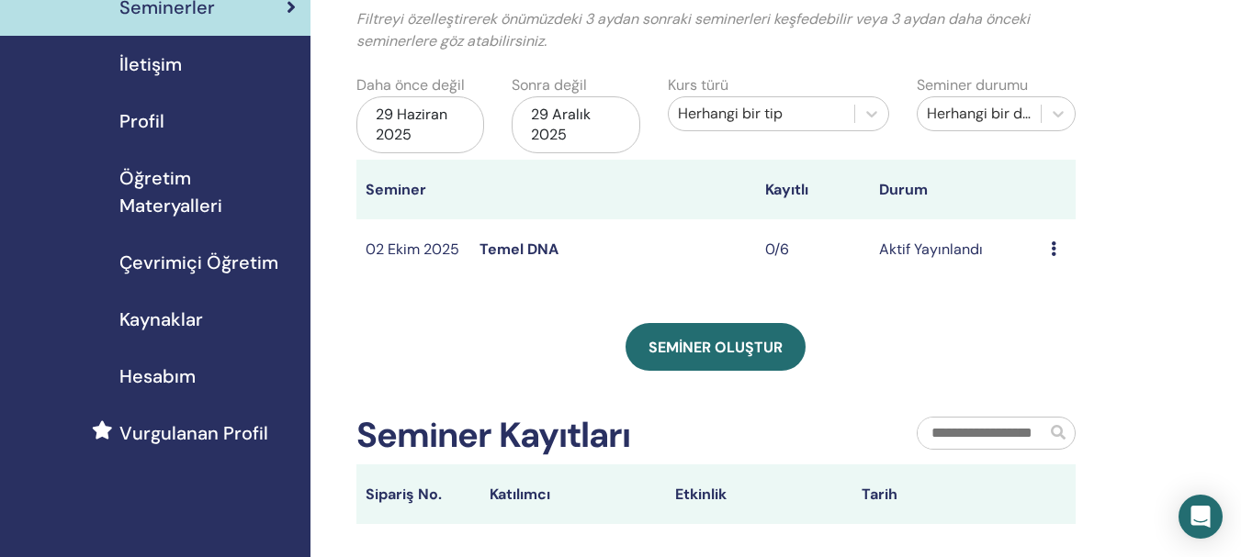
click at [1047, 248] on td "Önizleme Düzenlemek Katılımcılar İptal etmek" at bounding box center [1059, 250] width 34 height 60
click at [1055, 253] on icon at bounding box center [1054, 249] width 6 height 15
click at [1132, 280] on div "Seminerlerim Filtreyi özelleştirerek önümüzdeki 3 aydan sonraki seminerleri keş…" at bounding box center [775, 352] width 930 height 860
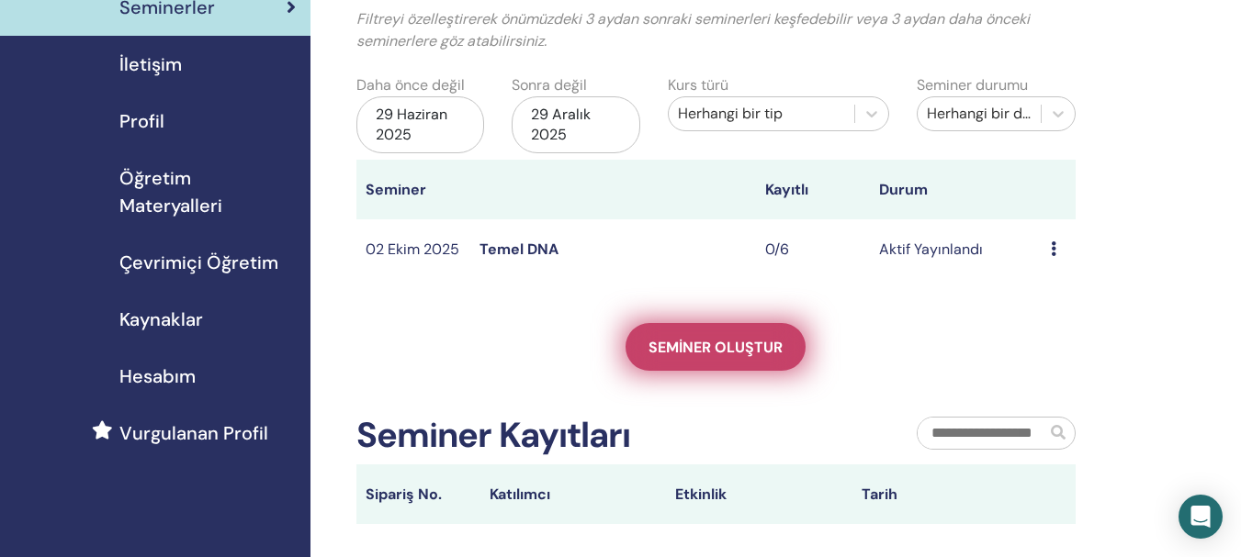
click at [774, 347] on font "Seminer oluştur" at bounding box center [715, 347] width 134 height 19
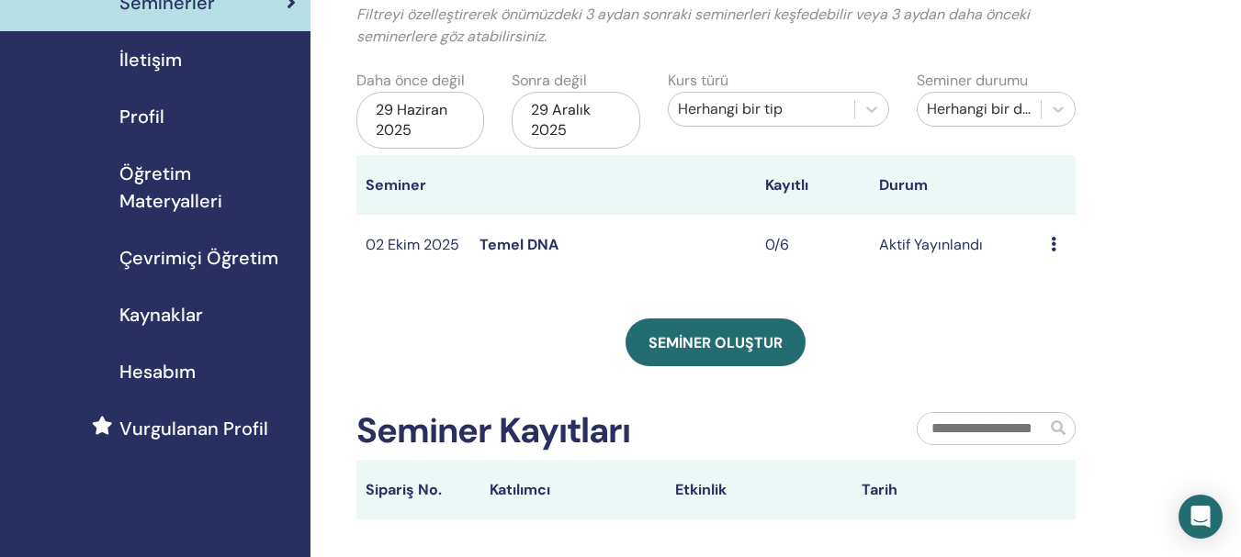
scroll to position [116, 0]
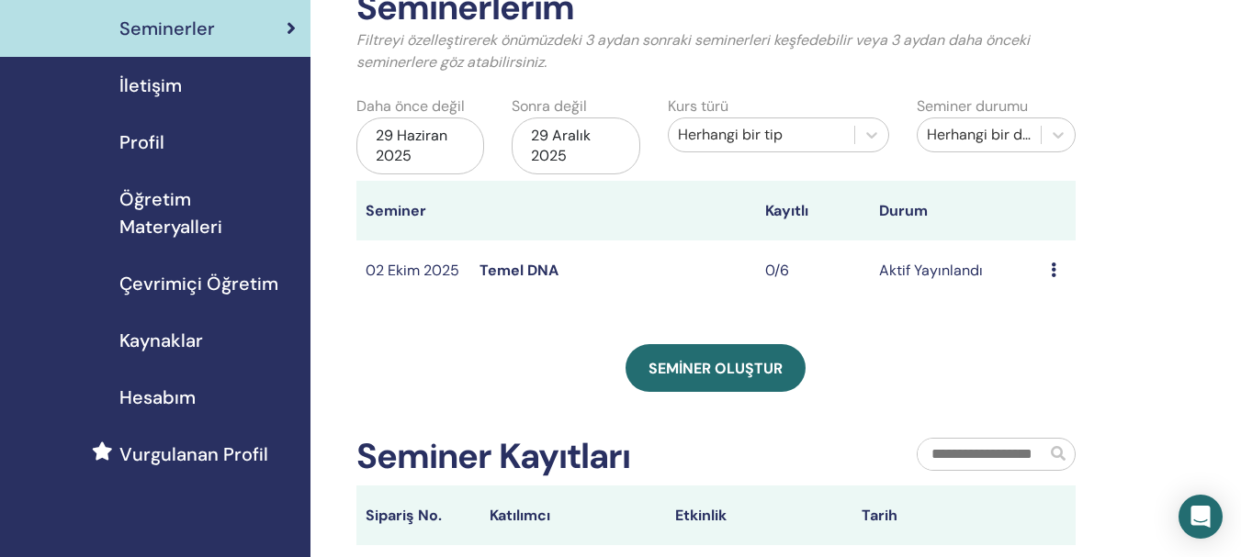
click at [152, 141] on font "Profil" at bounding box center [141, 142] width 45 height 24
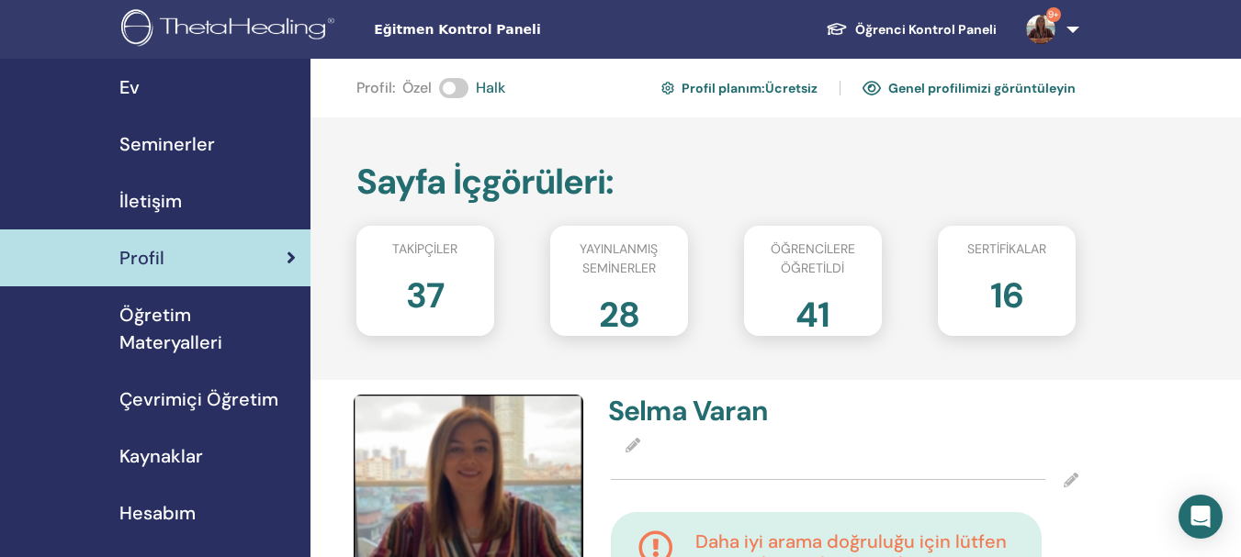
click at [152, 141] on font "Seminerler" at bounding box center [167, 144] width 96 height 24
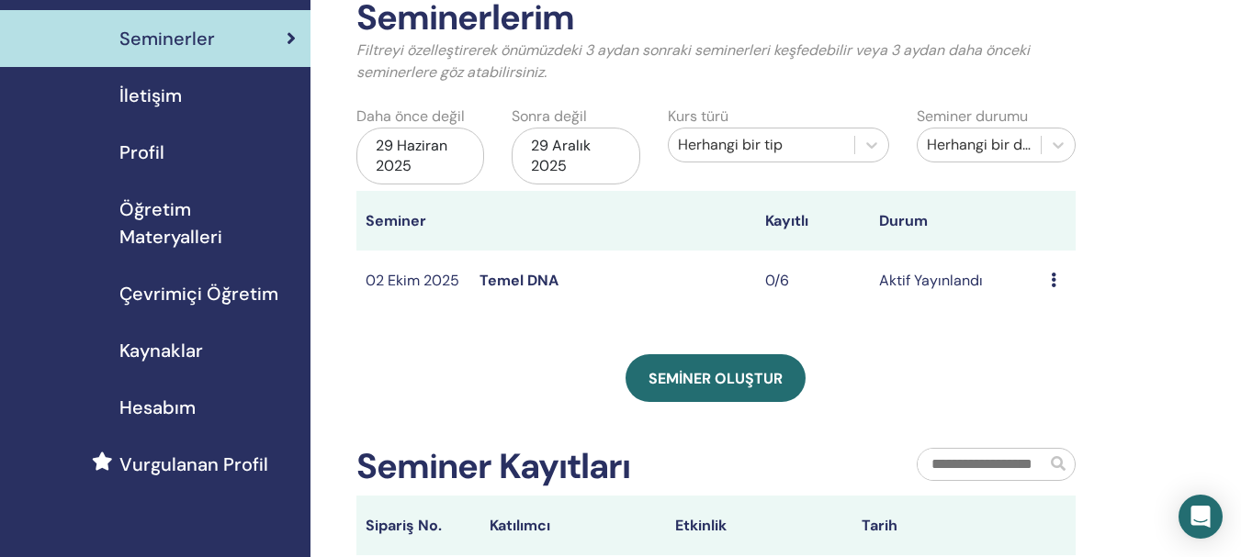
scroll to position [104, 0]
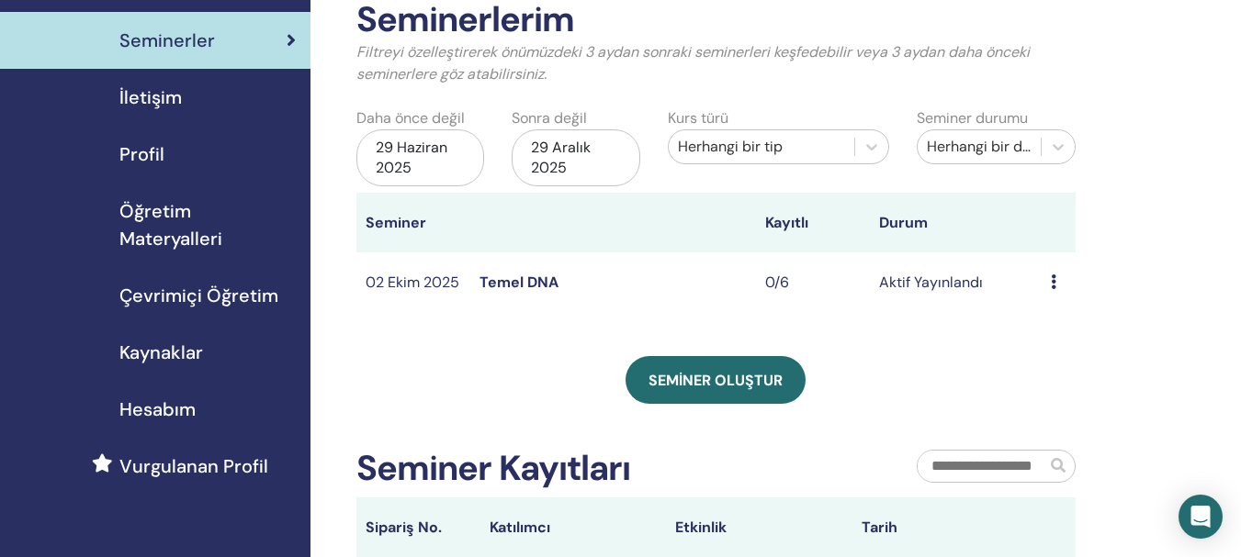
click at [175, 410] on font "Hesabım" at bounding box center [157, 410] width 76 height 24
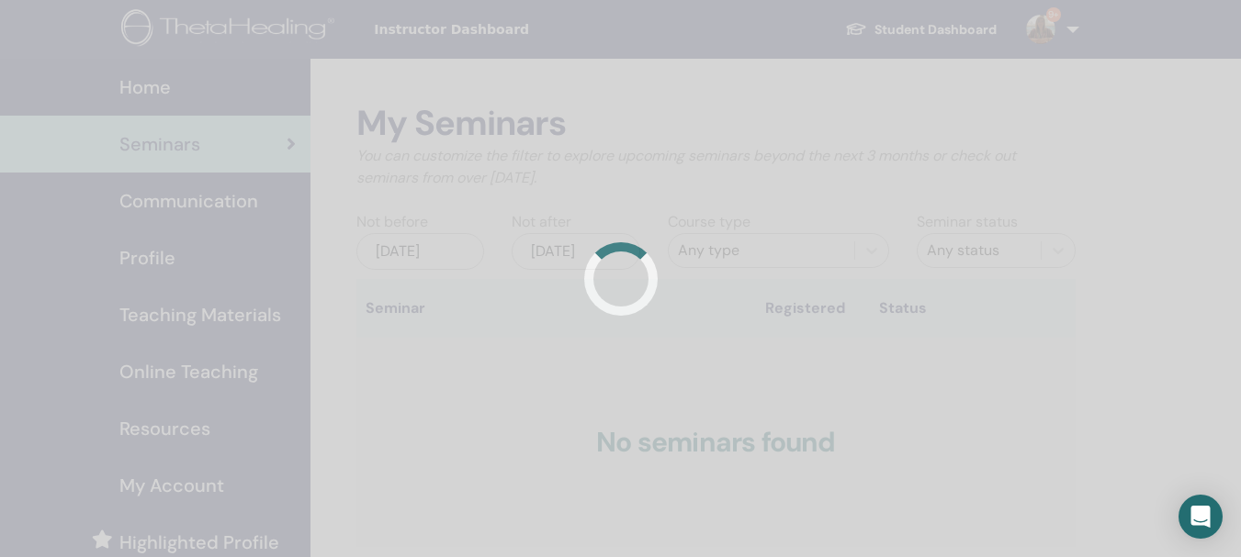
scroll to position [104, 0]
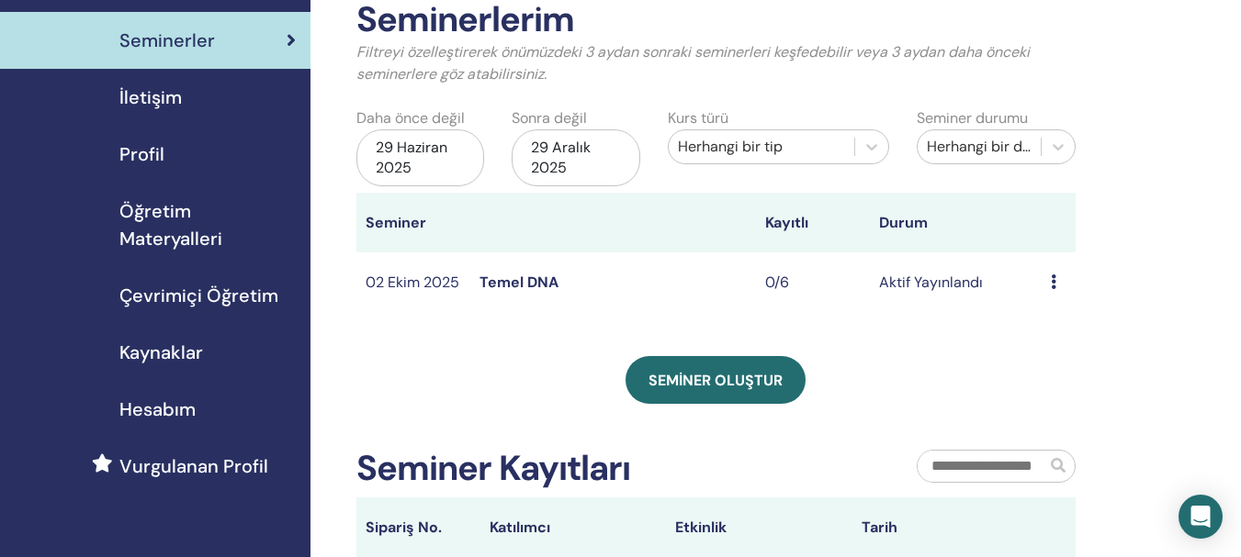
click at [170, 212] on font "Öğretim Materyalleri" at bounding box center [170, 224] width 103 height 51
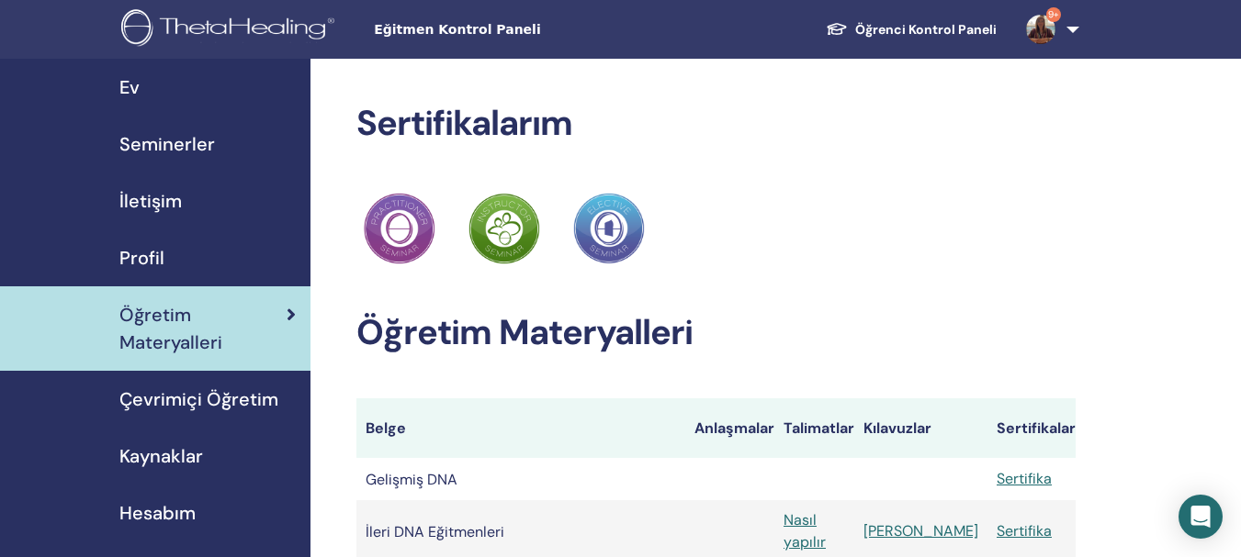
scroll to position [10, 0]
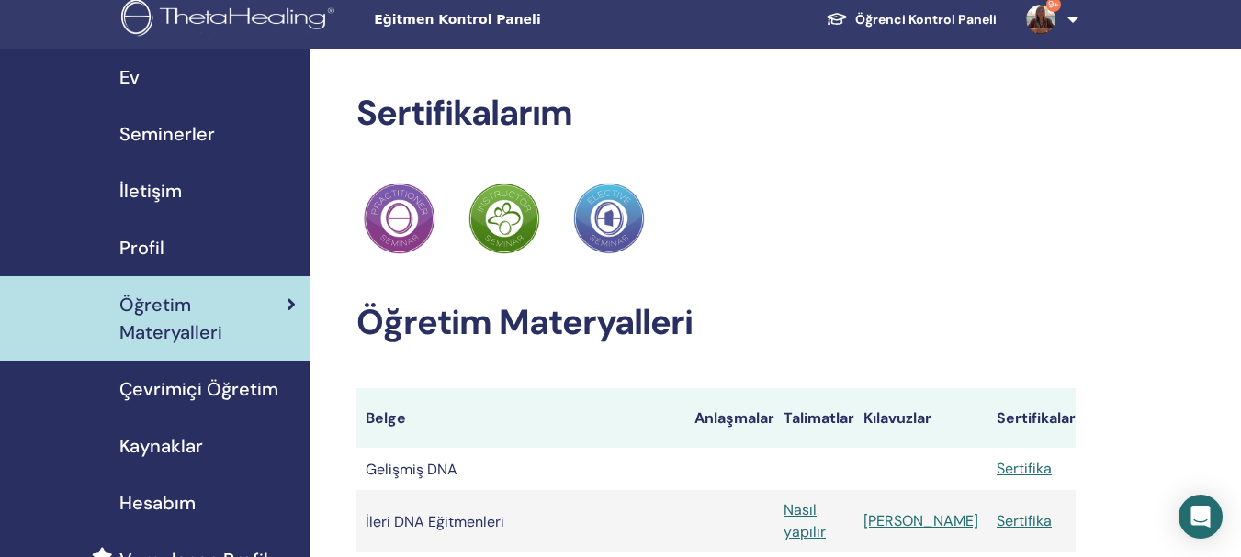
click at [178, 447] on font "Kaynaklar" at bounding box center [161, 446] width 84 height 24
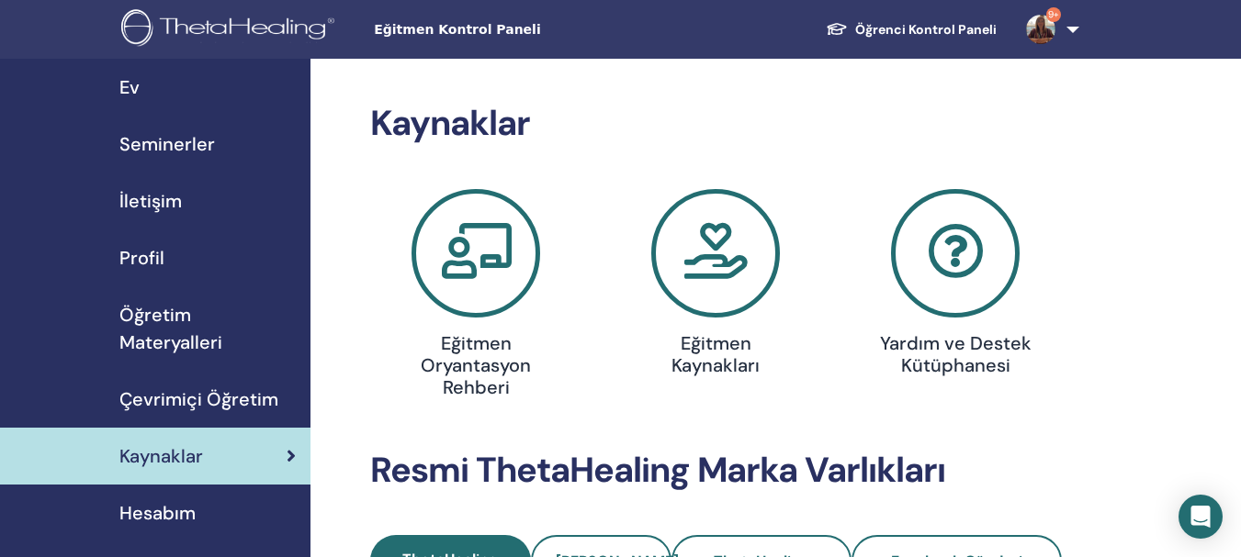
click at [161, 143] on font "Seminerler" at bounding box center [167, 144] width 96 height 24
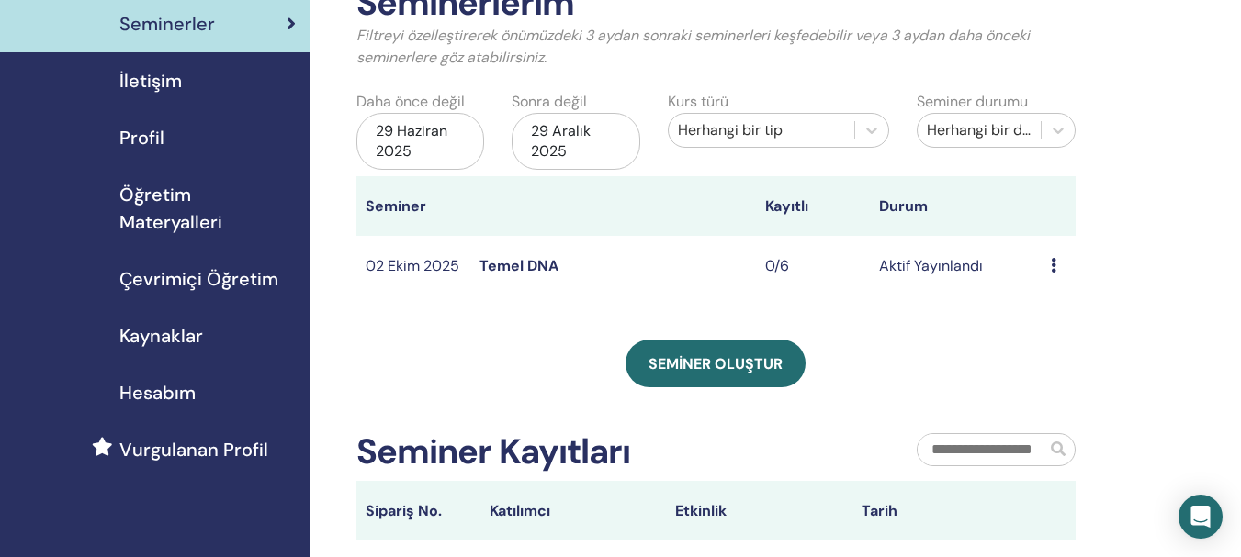
scroll to position [106, 0]
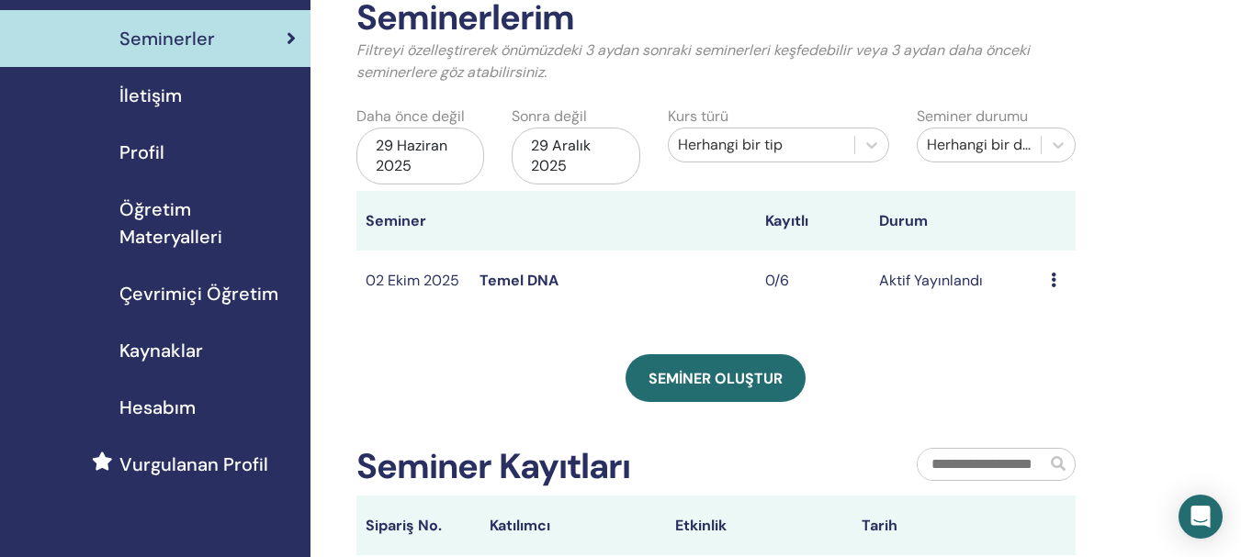
click at [220, 469] on font "Vurgulanan Profil" at bounding box center [193, 465] width 149 height 24
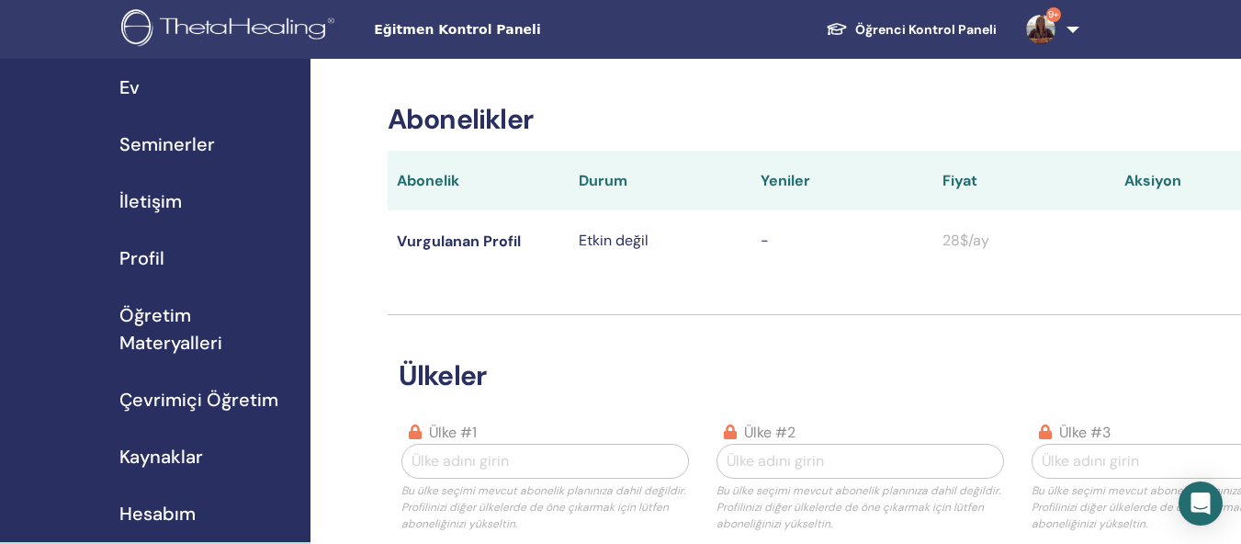
click at [177, 454] on font "Kaynaklar" at bounding box center [161, 457] width 84 height 24
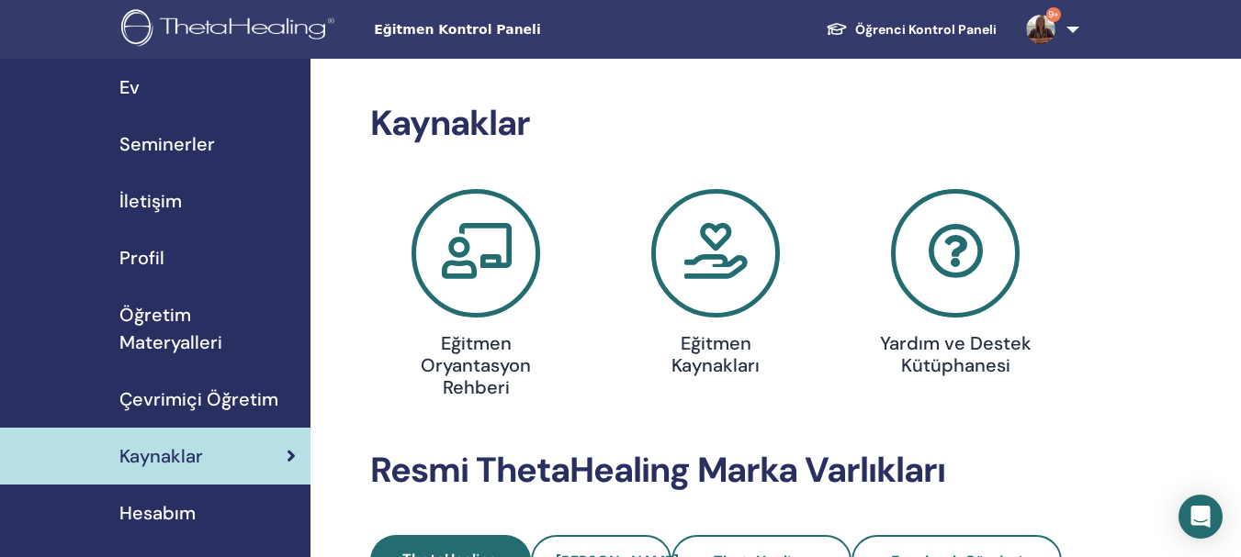
click at [240, 394] on font "Çevrimiçi Öğretim" at bounding box center [198, 400] width 159 height 24
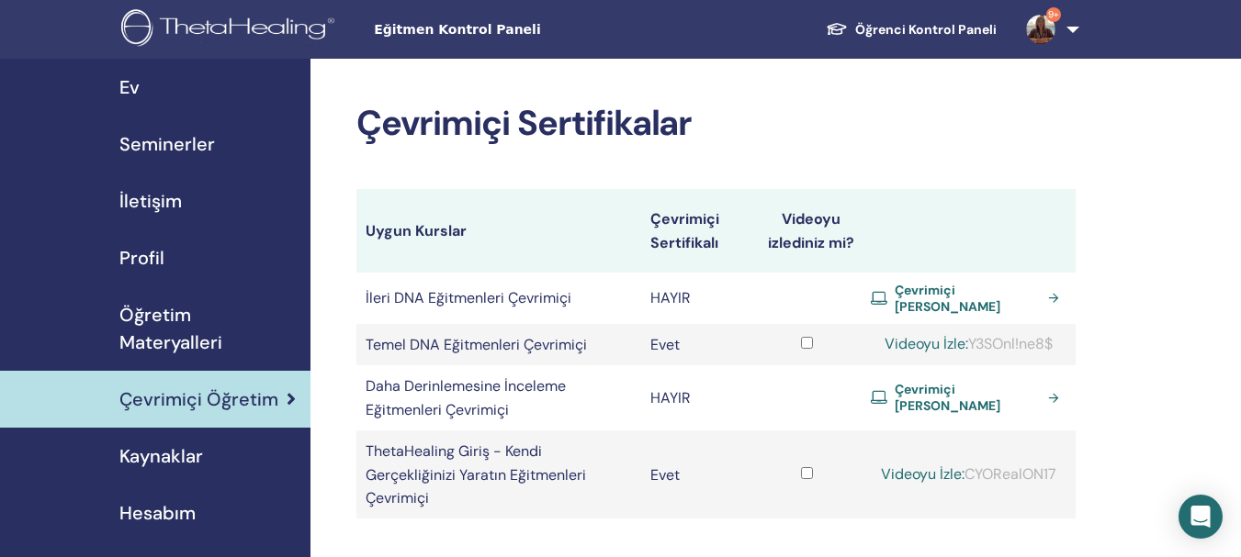
click at [142, 260] on font "Profil" at bounding box center [141, 258] width 45 height 24
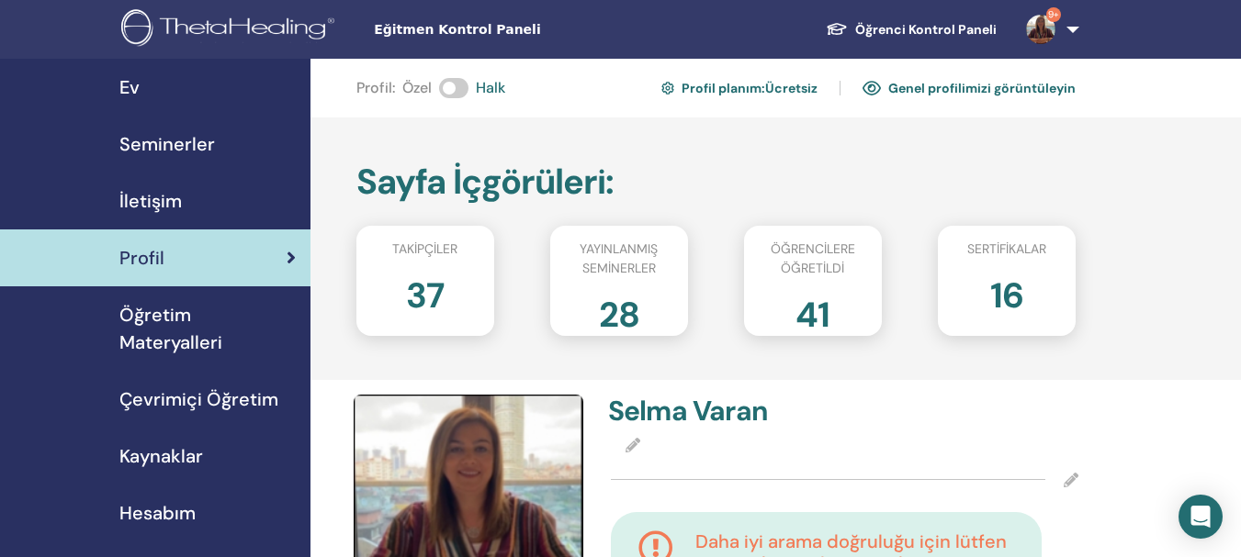
click at [150, 197] on font "İletişim" at bounding box center [150, 201] width 62 height 24
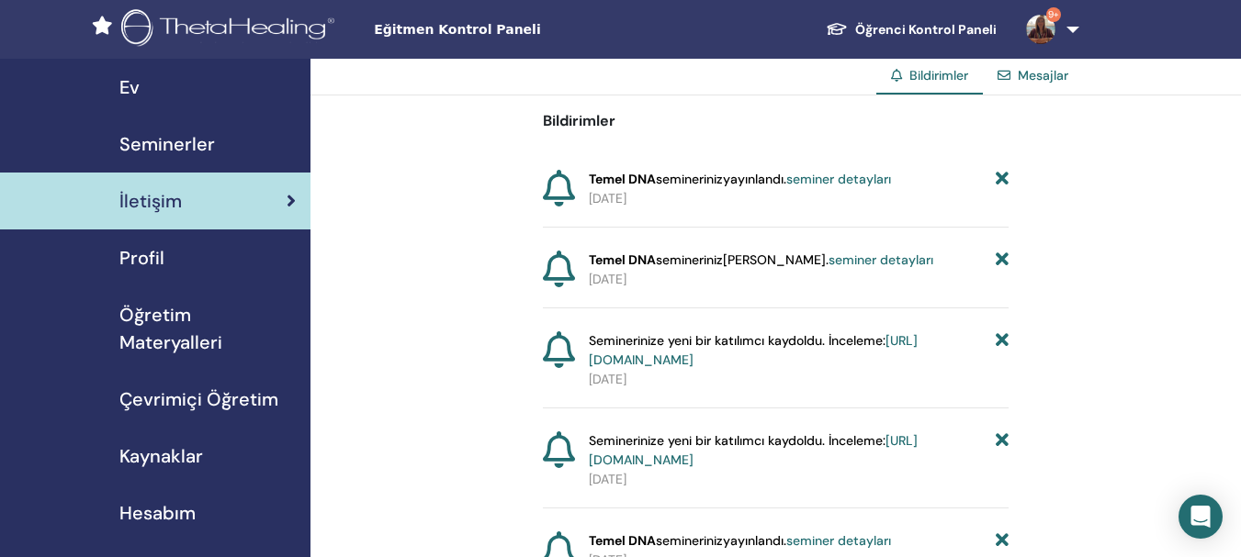
click at [856, 183] on font "seminer detayları" at bounding box center [838, 179] width 105 height 17
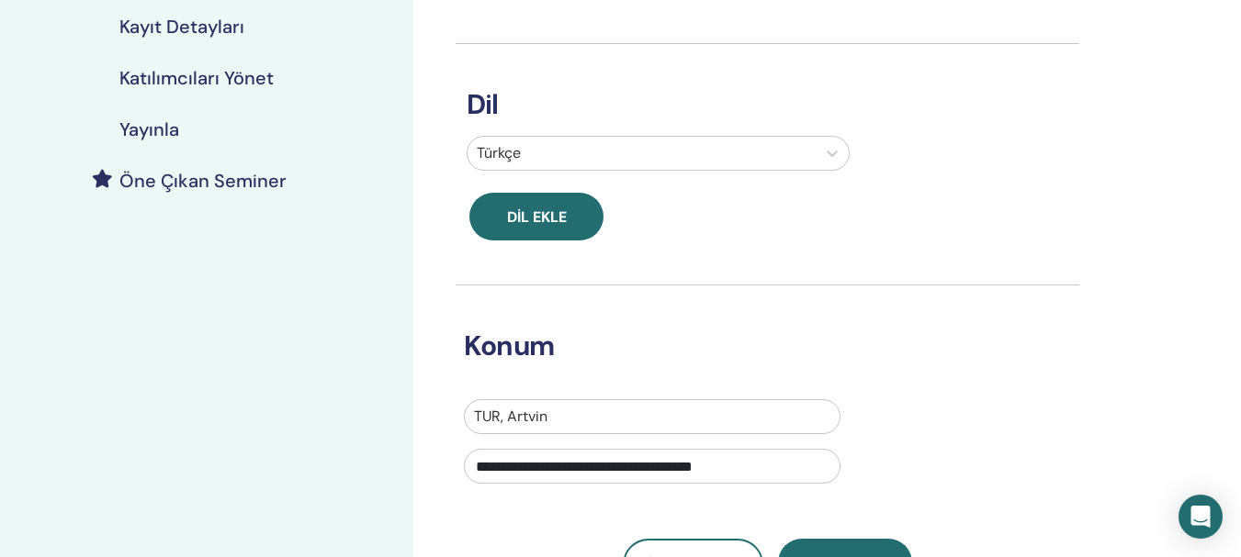
scroll to position [479, 0]
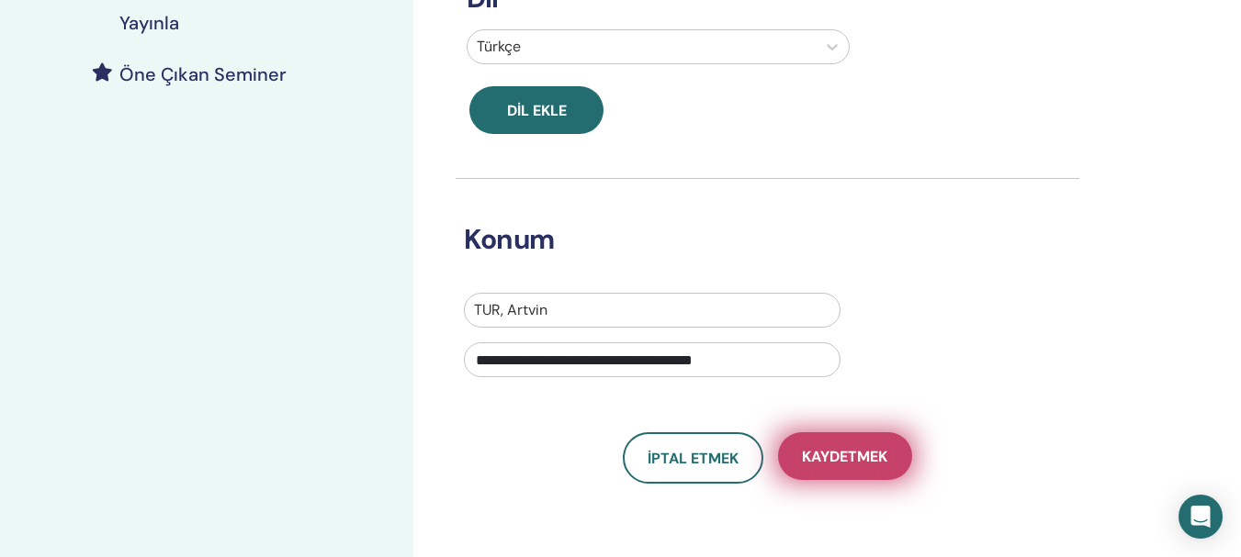
click at [869, 455] on font "Kaydetmek" at bounding box center [844, 456] width 85 height 19
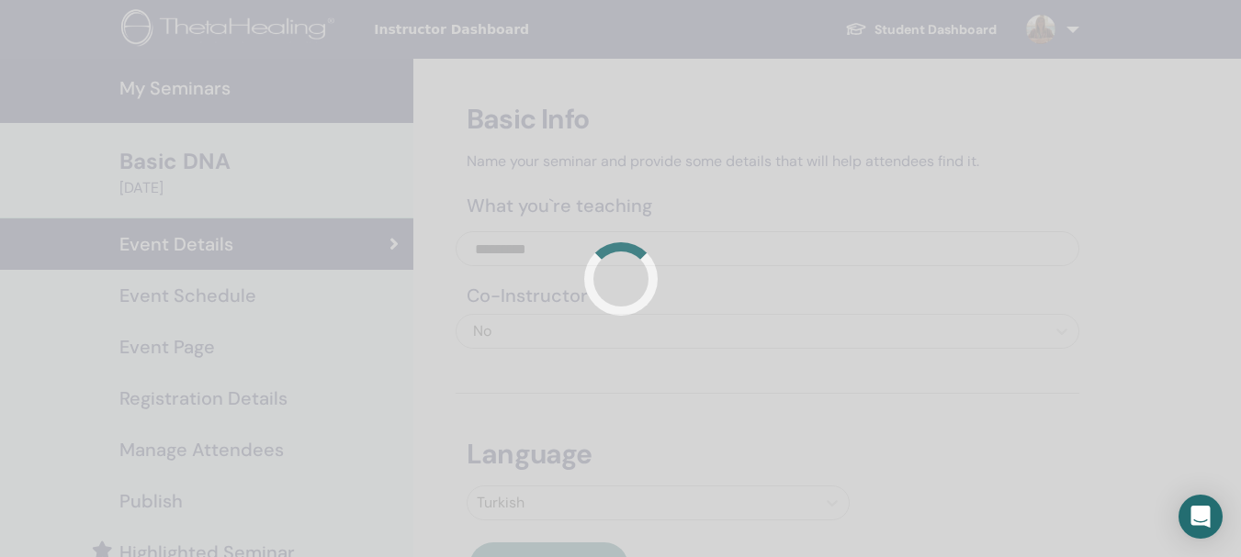
scroll to position [479, 0]
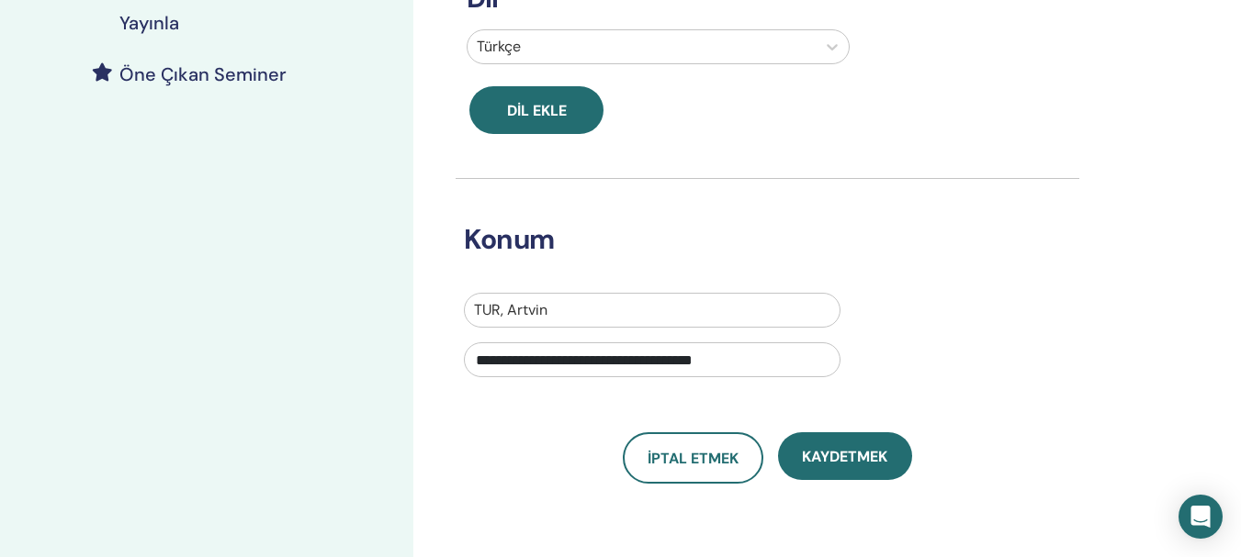
click at [869, 455] on font "Kaydetmek" at bounding box center [844, 456] width 85 height 19
